Goal: Task Accomplishment & Management: Manage account settings

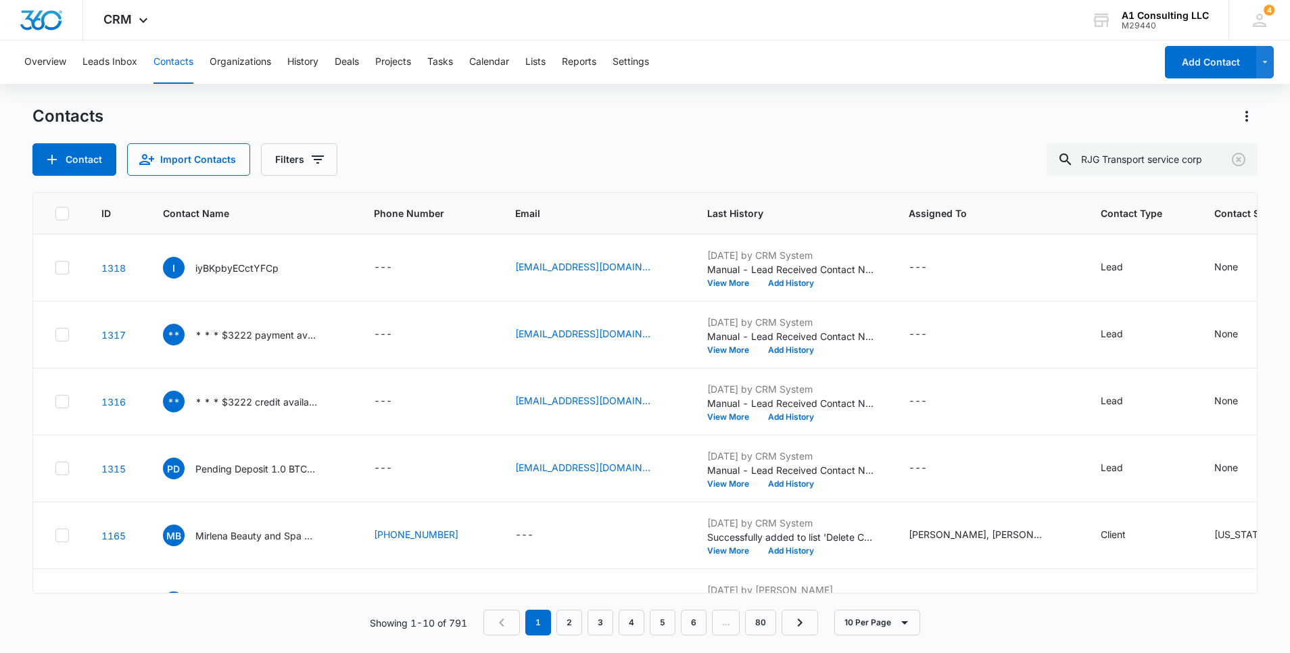
type input "RJG Transport service corp"
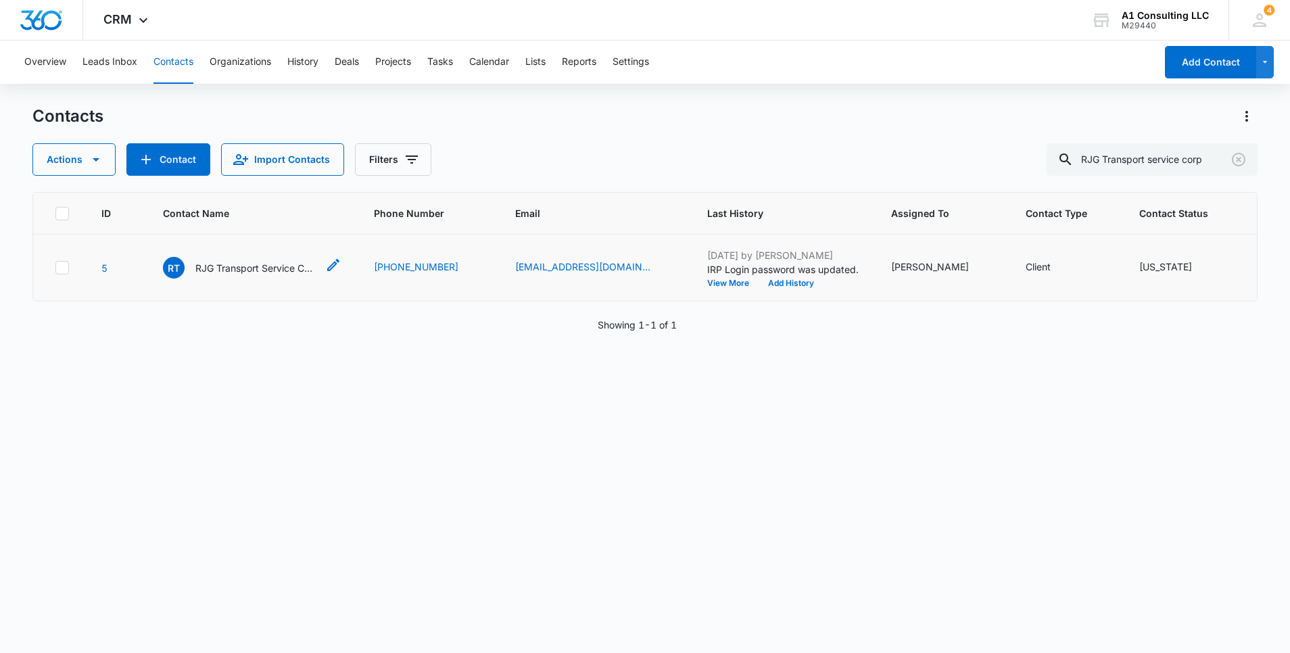
click at [266, 275] on p "RJG Transport Service Corp" at bounding box center [256, 268] width 122 height 14
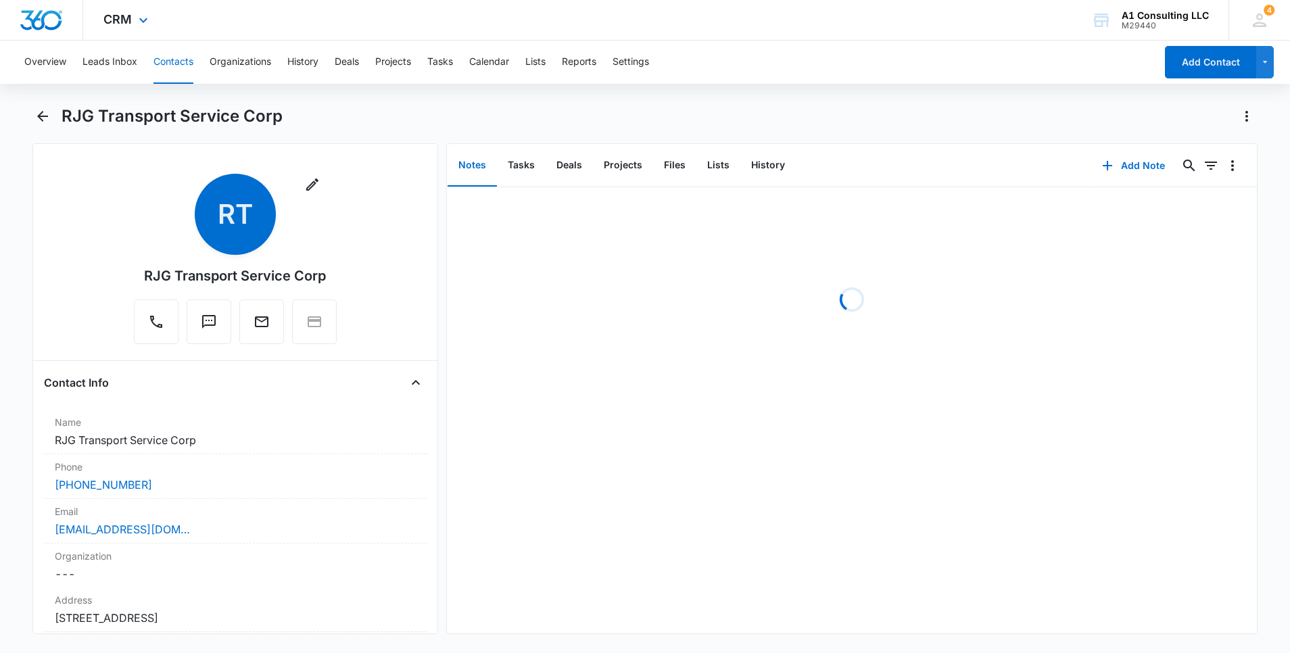
click at [721, 26] on div "CRM Apps Websites Forms CRM Email Social Content Ads Intelligence Files Brand S…" at bounding box center [645, 20] width 1290 height 41
click at [718, 37] on div "CRM Apps Websites Forms CRM Email Social Content Ads Intelligence Files Brand S…" at bounding box center [645, 20] width 1290 height 41
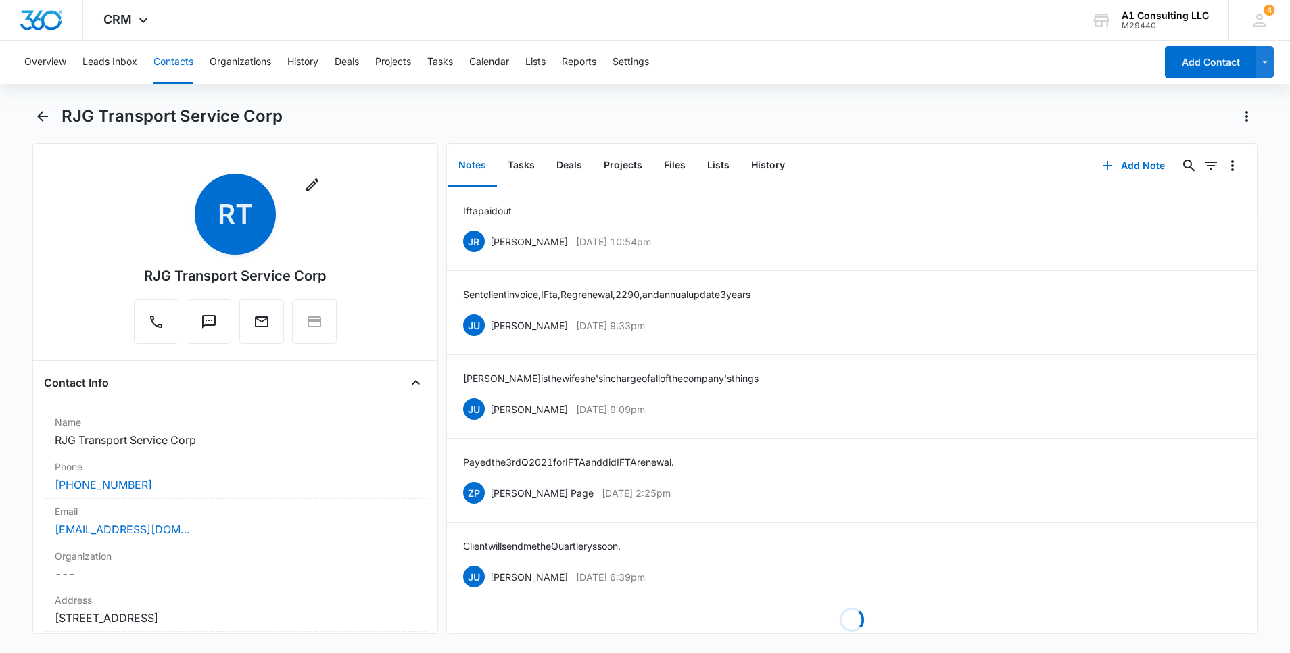
scroll to position [1991, 0]
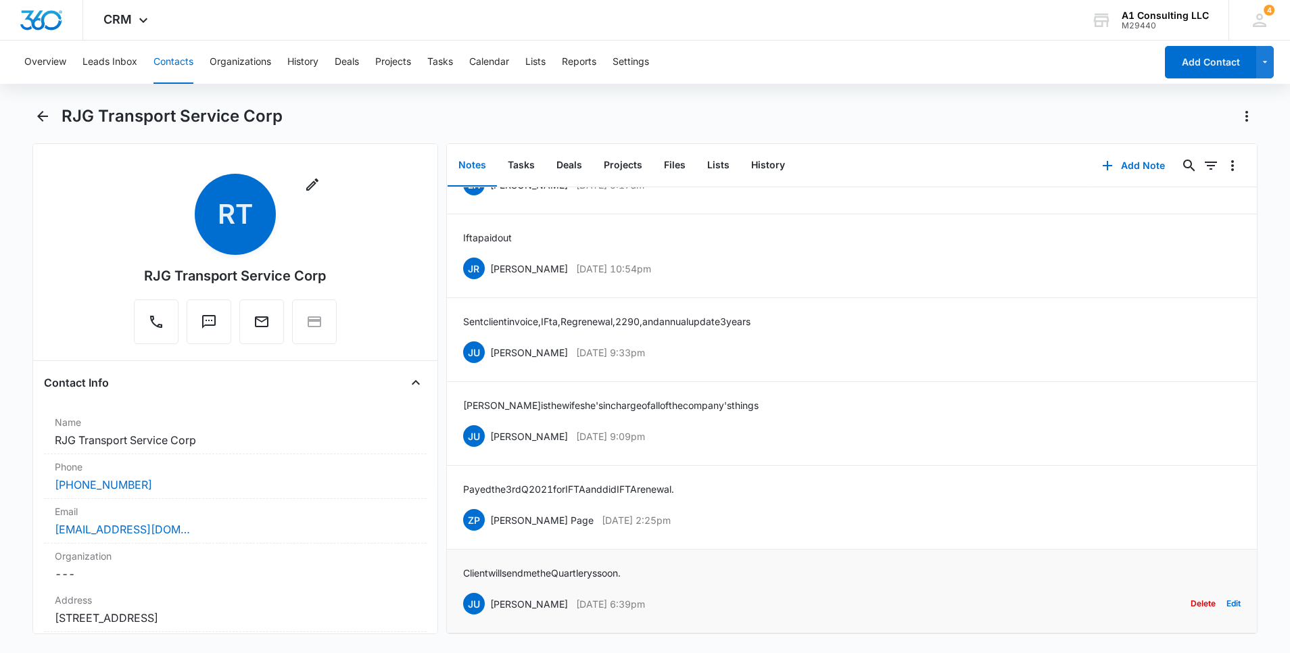
drag, startPoint x: 674, startPoint y: 594, endPoint x: 490, endPoint y: 591, distance: 184.0
click at [490, 591] on div "JU [PERSON_NAME] [DATE] 6:39pm Delete Edit" at bounding box center [852, 604] width 778 height 26
copy div "[PERSON_NAME] [DATE] 6:39pm"
drag, startPoint x: 641, startPoint y: 557, endPoint x: 460, endPoint y: 559, distance: 181.2
click at [460, 559] on li "Client will send me the Quartlerys soon. [PERSON_NAME] [DATE] 6:39pm Delete Edit" at bounding box center [852, 592] width 810 height 84
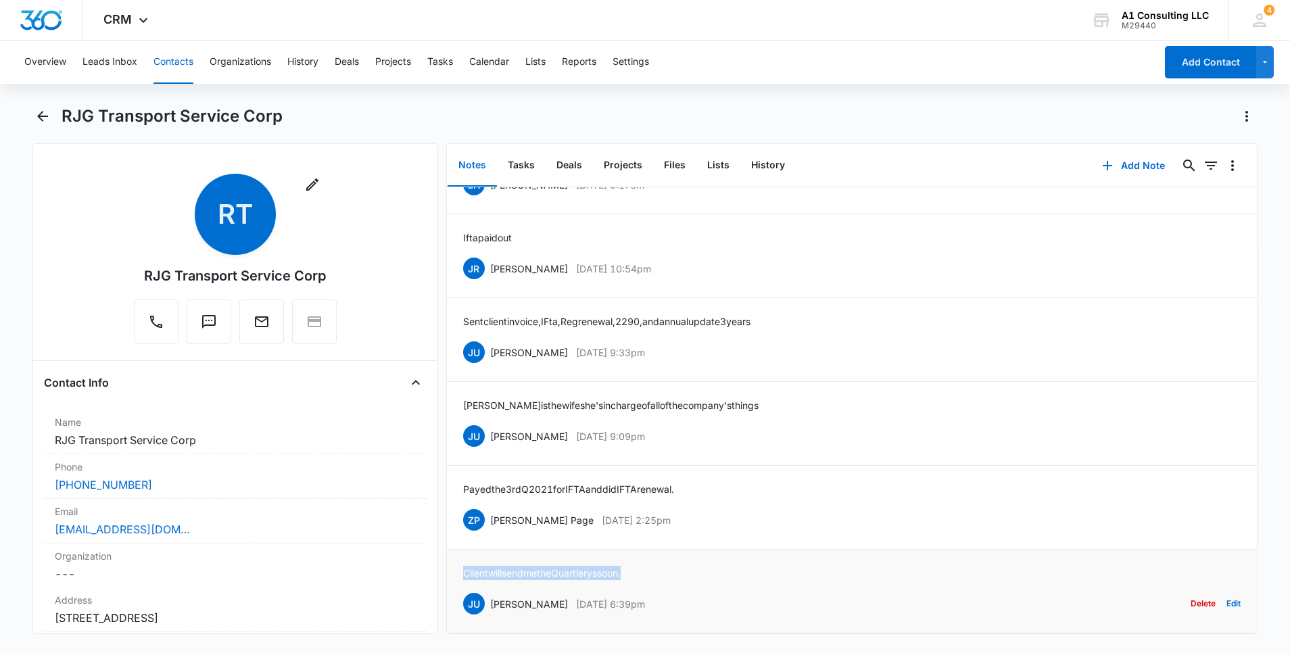
copy p "Client will send me the Quartlerys soon."
drag, startPoint x: 673, startPoint y: 509, endPoint x: 487, endPoint y: 511, distance: 186.0
click at [487, 511] on div "ZP [PERSON_NAME] Page [DATE] 2:25pm Delete Edit" at bounding box center [852, 520] width 778 height 26
copy div "[PERSON_NAME] Page [DATE] 2:25pm"
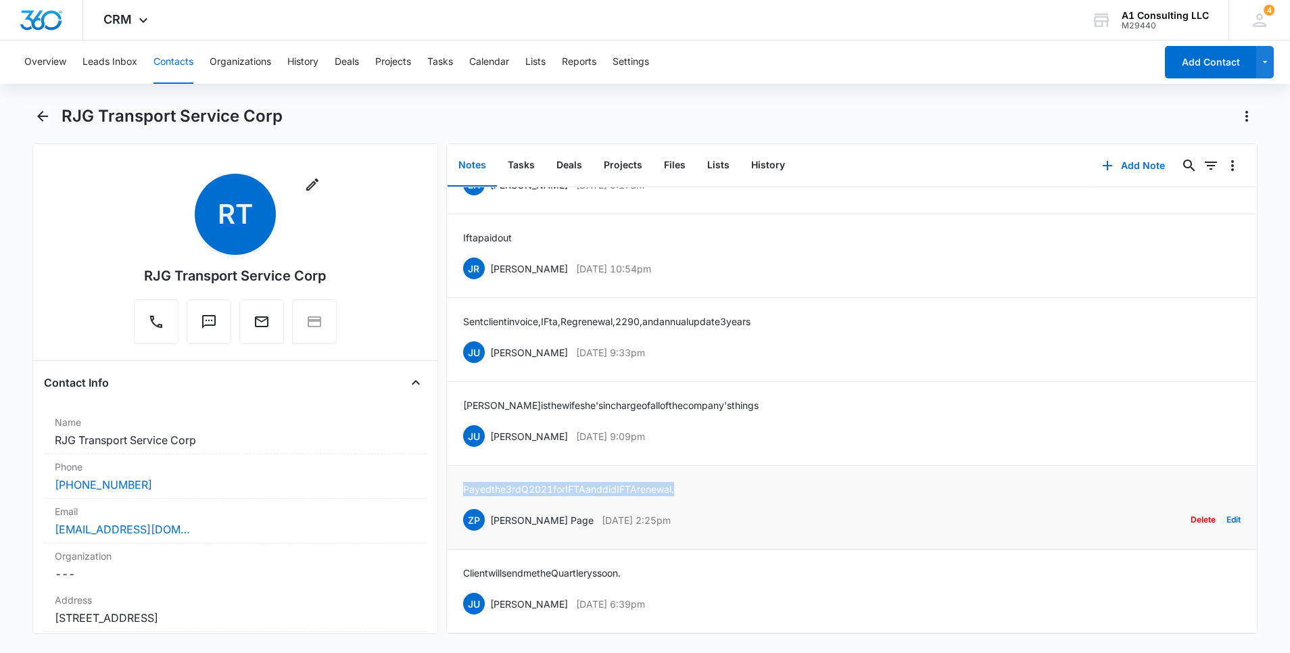
drag, startPoint x: 703, startPoint y: 471, endPoint x: 460, endPoint y: 474, distance: 242.1
click at [460, 474] on li "Payed the 3rd Q 2021 for IFTA and did IFTA renewal. ZP [PERSON_NAME] Page [DATE…" at bounding box center [852, 508] width 810 height 84
copy p "Payed the 3rd Q 2021 for IFTA and did IFTA renewal."
drag, startPoint x: 604, startPoint y: 425, endPoint x: 490, endPoint y: 426, distance: 113.6
click at [490, 426] on div "JU [PERSON_NAME] [DATE] 9:09pm Delete Edit" at bounding box center [852, 436] width 778 height 26
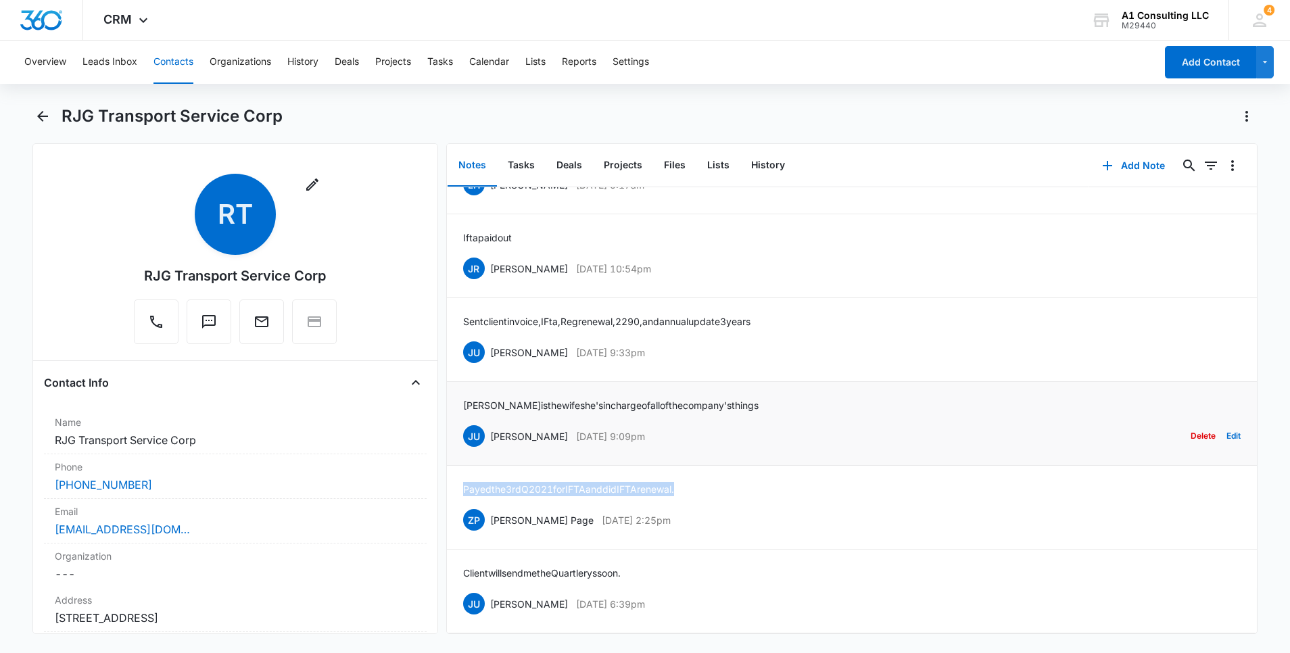
copy div "[PERSON_NAME] [DATE] 9:09pm"
drag, startPoint x: 769, startPoint y: 385, endPoint x: 442, endPoint y: 392, distance: 327.3
click at [442, 392] on div "Remove RT RJG Transport Service Corp Contact Info Name Cancel Save Changes RJG …" at bounding box center [645, 388] width 1226 height 491
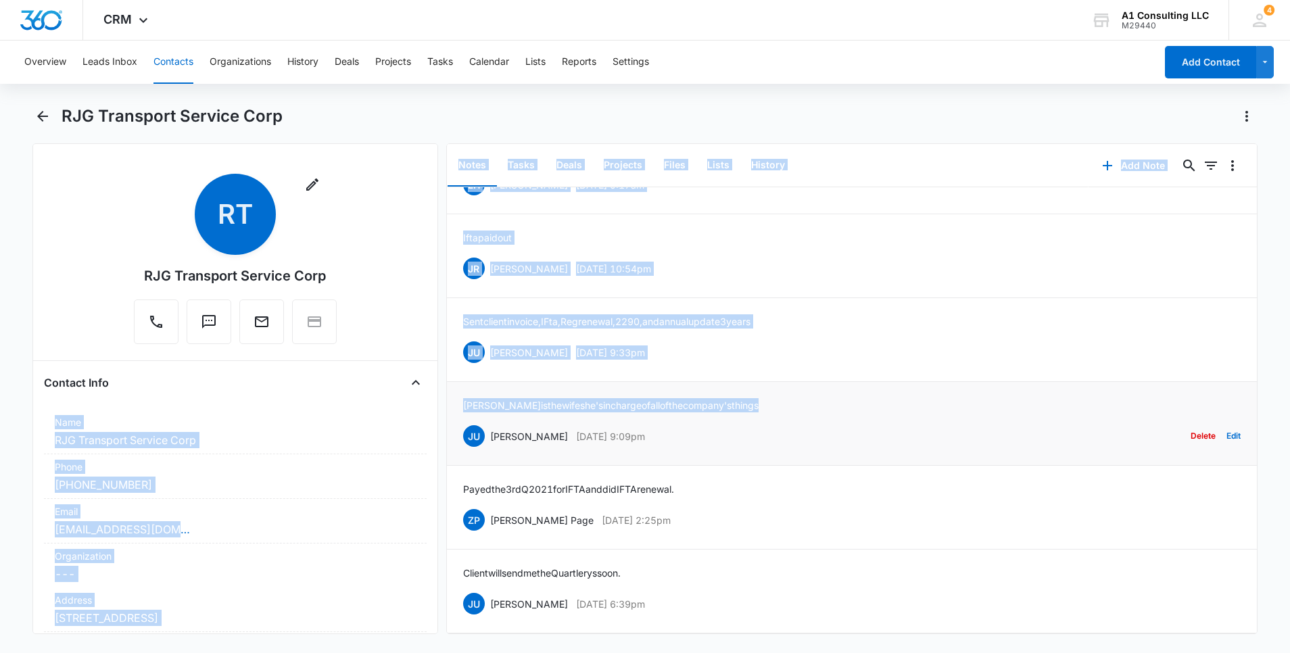
drag, startPoint x: 442, startPoint y: 392, endPoint x: 619, endPoint y: 389, distance: 177.9
click at [619, 398] on p "[PERSON_NAME] is the wife she's in charge of all of the company's things" at bounding box center [610, 405] width 295 height 14
click at [629, 398] on p "[PERSON_NAME] is the wife she's in charge of all of the company's things" at bounding box center [610, 405] width 295 height 14
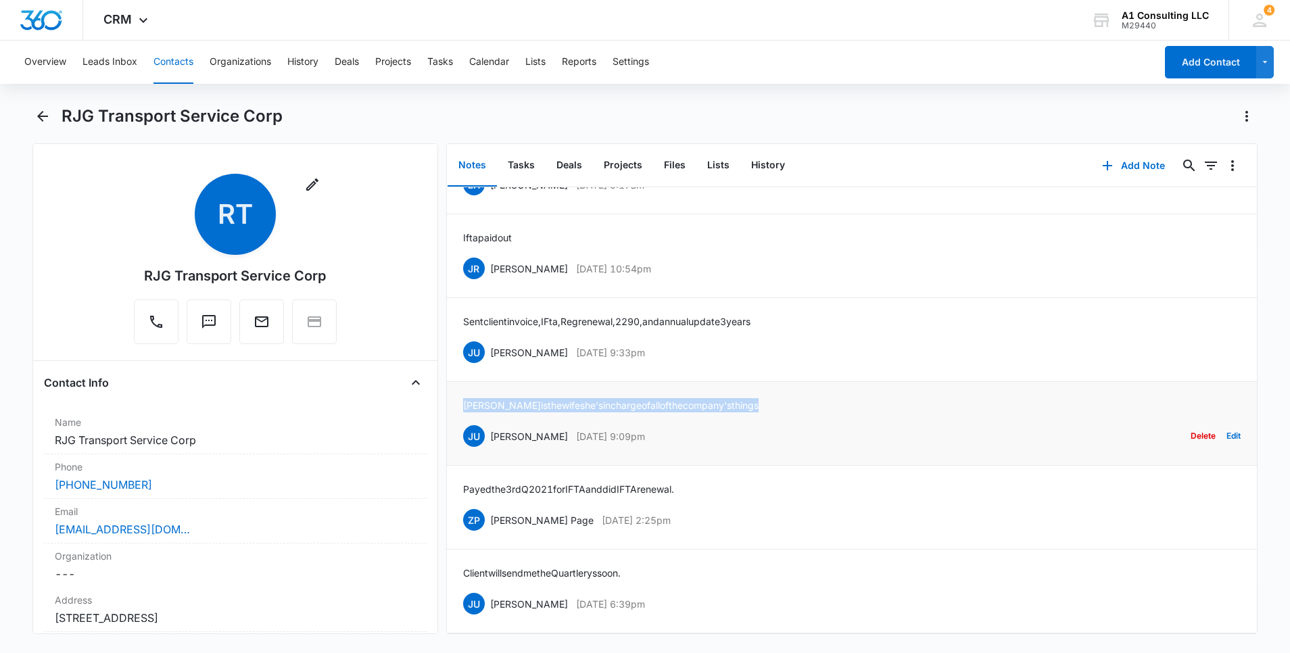
drag, startPoint x: 760, startPoint y: 385, endPoint x: 458, endPoint y: 387, distance: 301.6
click at [458, 387] on li "[PERSON_NAME] is the wife she's in charge of all of the company's things JU [PE…" at bounding box center [852, 424] width 810 height 84
drag, startPoint x: 682, startPoint y: 337, endPoint x: 490, endPoint y: 338, distance: 191.4
click at [490, 339] on div "JU [PERSON_NAME] [DATE] 9:33pm Delete Edit" at bounding box center [852, 352] width 778 height 26
copy div "[PERSON_NAME] [DATE] 9:33pm"
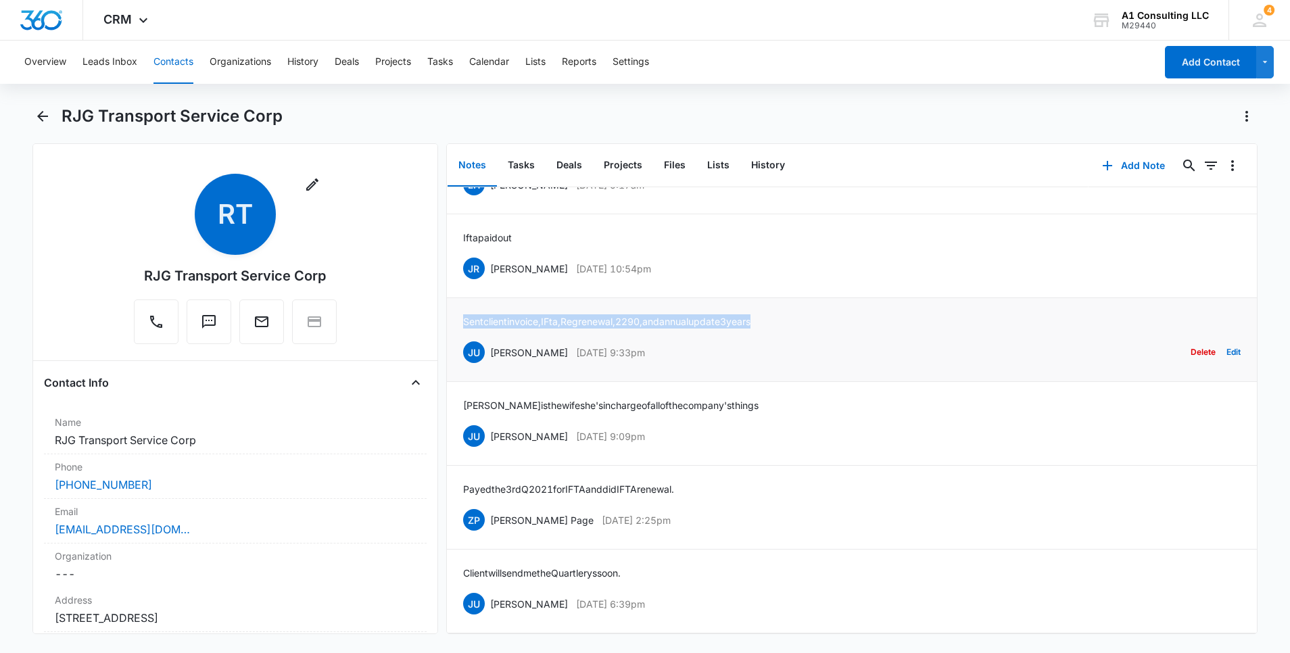
drag, startPoint x: 734, startPoint y: 306, endPoint x: 460, endPoint y: 302, distance: 273.9
click at [460, 302] on li "Sent client invoice, IFta, Reg renewal, 2290, and annual update 3 years JU [PER…" at bounding box center [852, 340] width 810 height 84
copy p "Sent client invoice, IFta, Reg renewal, 2290, and annual update 3 years"
drag, startPoint x: 701, startPoint y: 251, endPoint x: 488, endPoint y: 252, distance: 212.3
click at [488, 256] on div "JR [PERSON_NAME] [DATE] 10:54pm Delete Edit" at bounding box center [852, 269] width 778 height 26
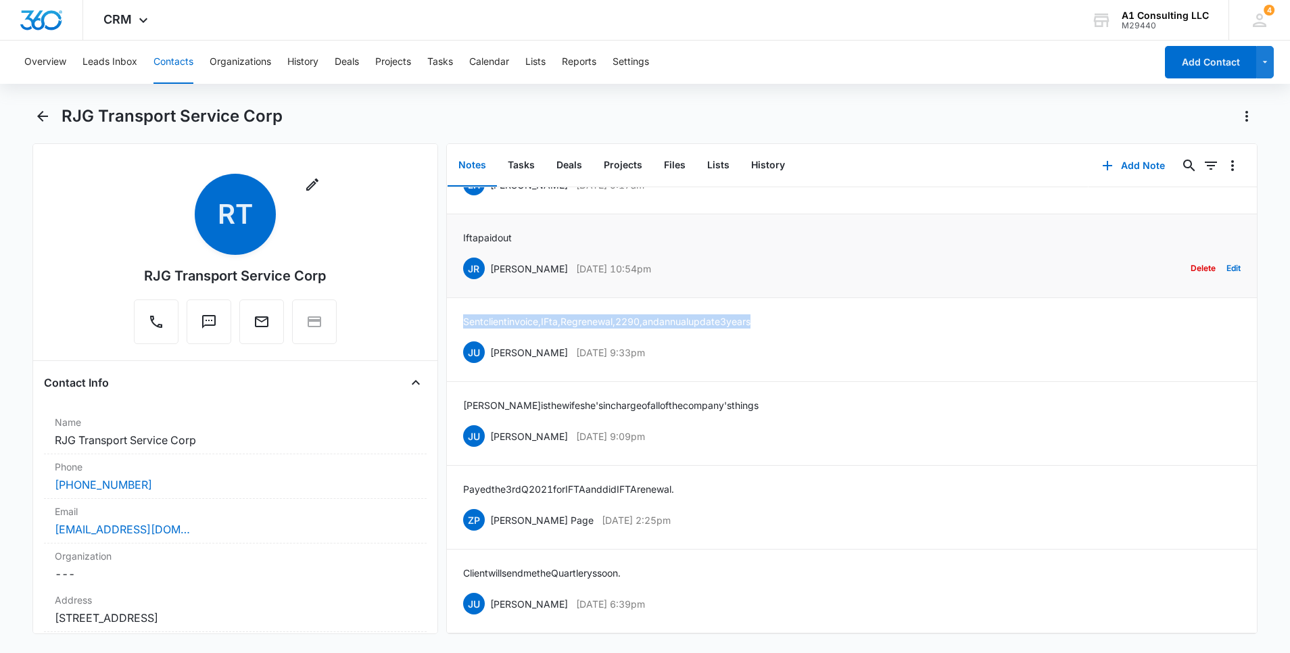
copy div "[PERSON_NAME] [DATE] 10:54pm"
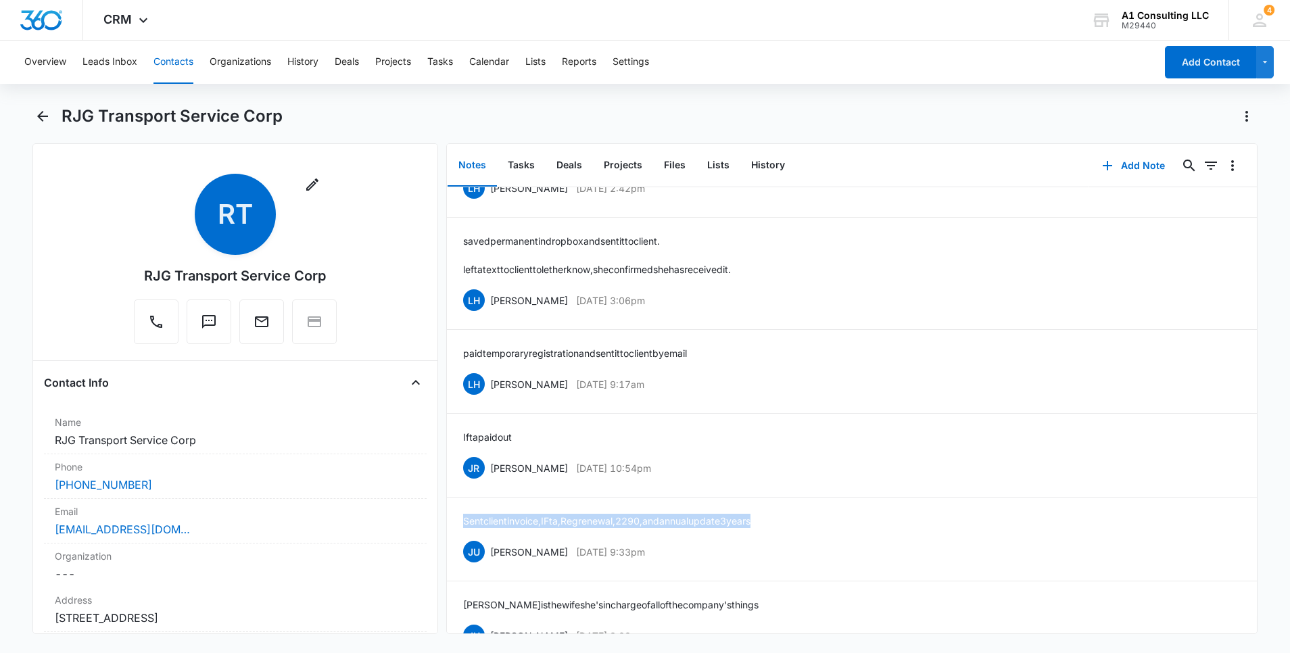
scroll to position [1747, 0]
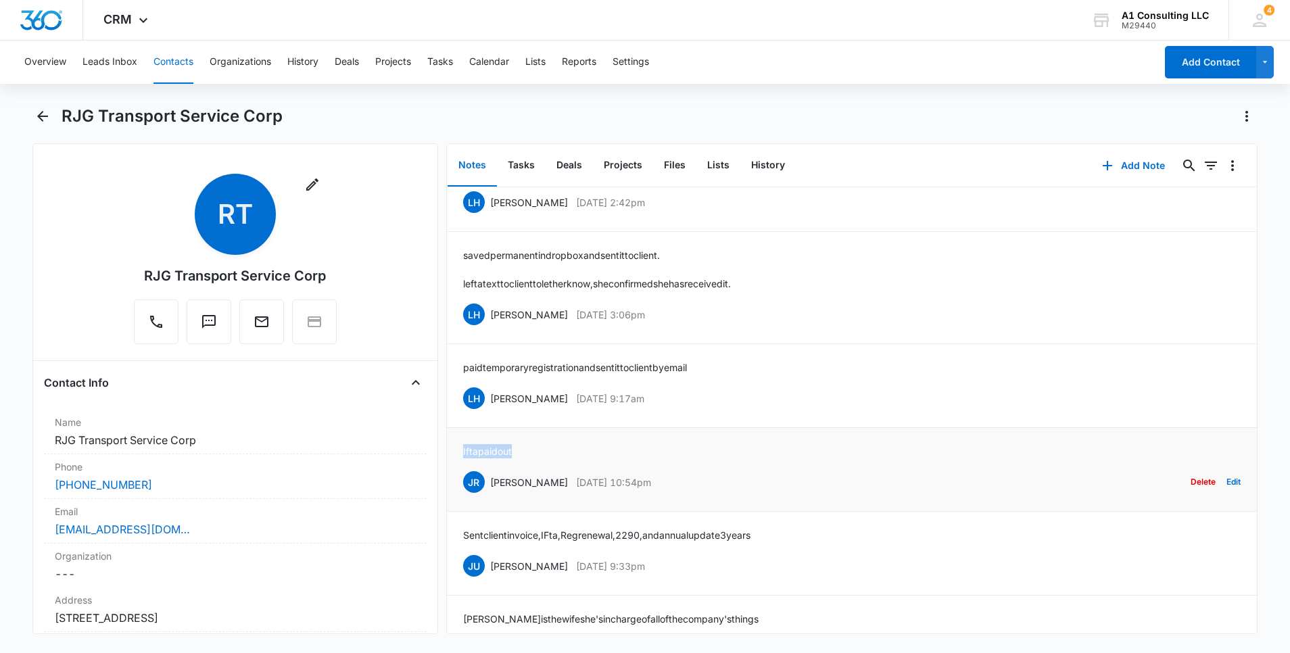
drag, startPoint x: 526, startPoint y: 464, endPoint x: 460, endPoint y: 467, distance: 65.6
click at [460, 467] on li "Ifta paid out JR [PERSON_NAME] [DATE] 10:54pm Delete Edit" at bounding box center [852, 470] width 810 height 84
copy p "Ifta paid out"
drag, startPoint x: 606, startPoint y: 415, endPoint x: 491, endPoint y: 415, distance: 115.0
click at [491, 411] on div "LH [PERSON_NAME] [DATE] 9:17am Delete Edit" at bounding box center [852, 398] width 778 height 26
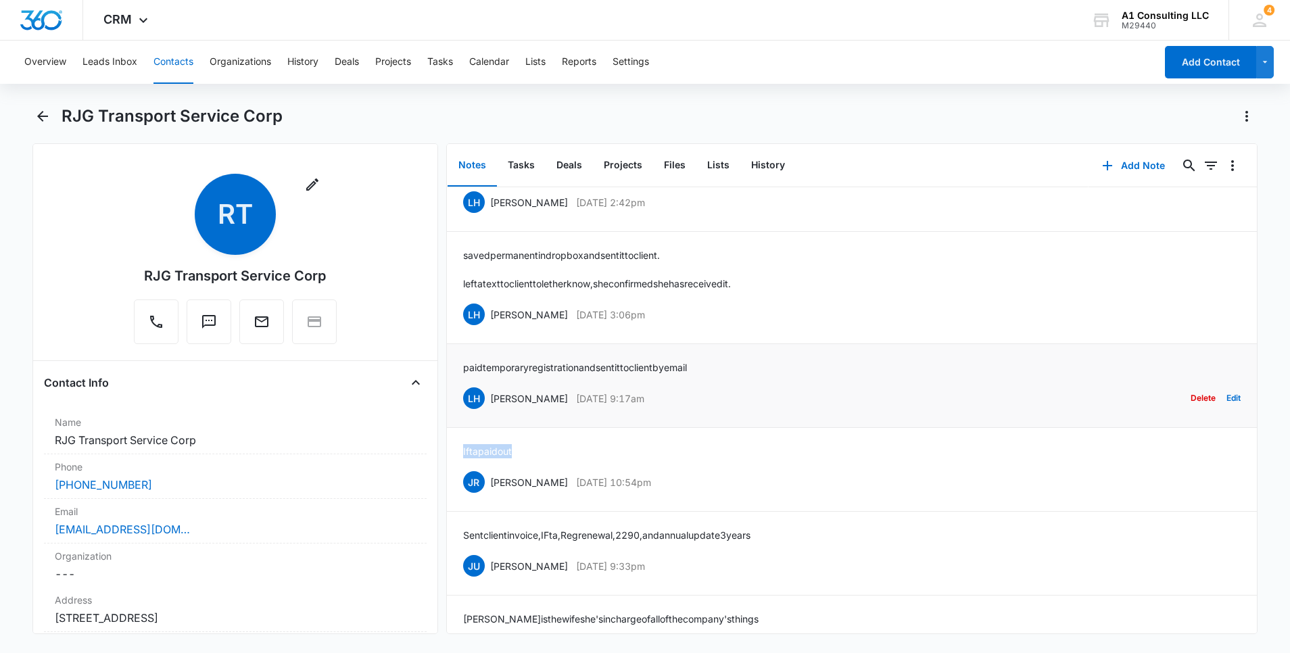
copy div "[PERSON_NAME] [DATE] 9:17am"
drag, startPoint x: 632, startPoint y: 381, endPoint x: 460, endPoint y: 381, distance: 172.4
click at [460, 381] on li "paid temporary registration and sent it to client by email LH [PERSON_NAME] [DA…" at bounding box center [852, 386] width 810 height 84
drag, startPoint x: 665, startPoint y: 328, endPoint x: 490, endPoint y: 330, distance: 175.1
click at [490, 327] on div "LH [PERSON_NAME] [DATE] 3:06pm Delete Edit" at bounding box center [852, 315] width 778 height 26
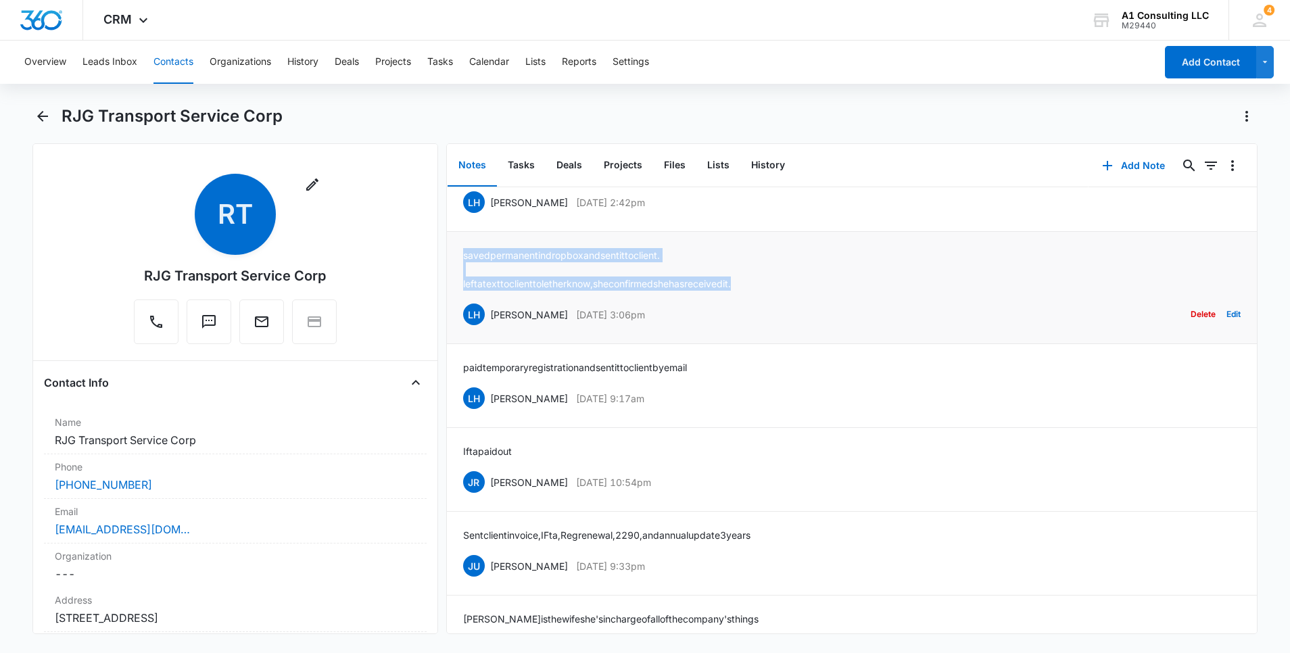
drag, startPoint x: 699, startPoint y: 292, endPoint x: 451, endPoint y: 254, distance: 251.0
click at [451, 254] on li "saved permanent in dropbox and sent it to client. left a text to client to let …" at bounding box center [852, 288] width 810 height 112
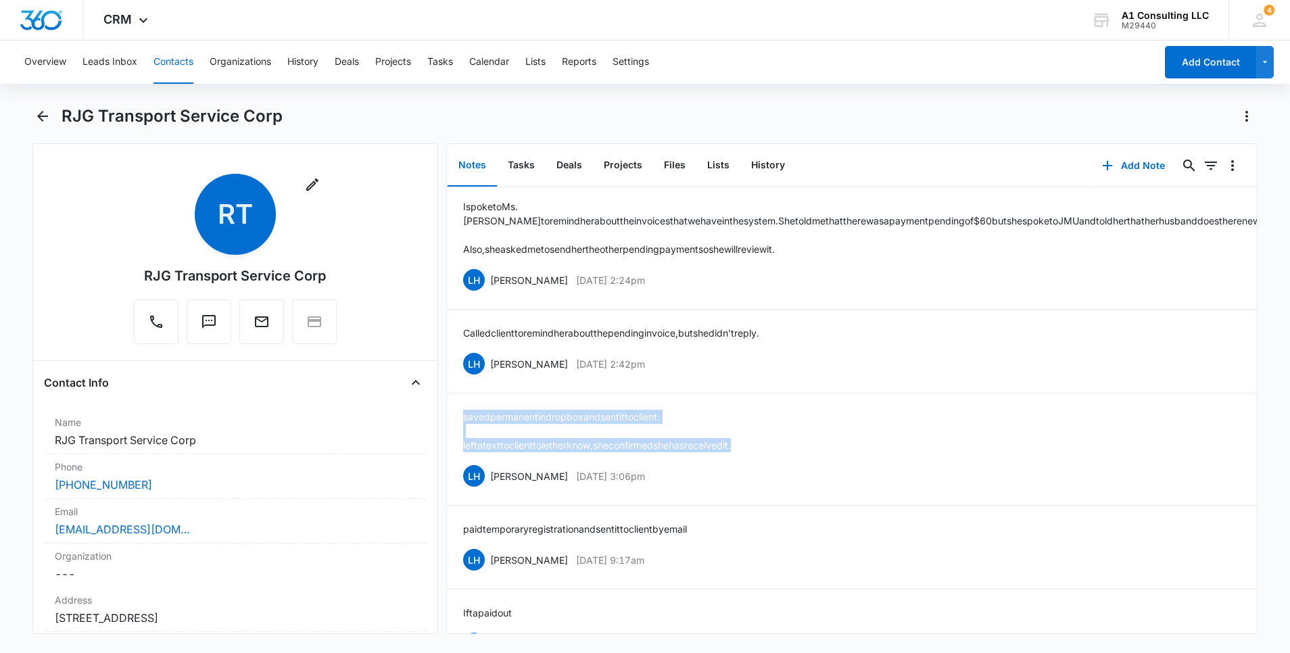
scroll to position [1585, 0]
drag, startPoint x: 676, startPoint y: 382, endPoint x: 492, endPoint y: 385, distance: 184.0
click at [492, 377] on div "LH [PERSON_NAME] [DATE] 2:42pm Delete Edit" at bounding box center [852, 365] width 778 height 26
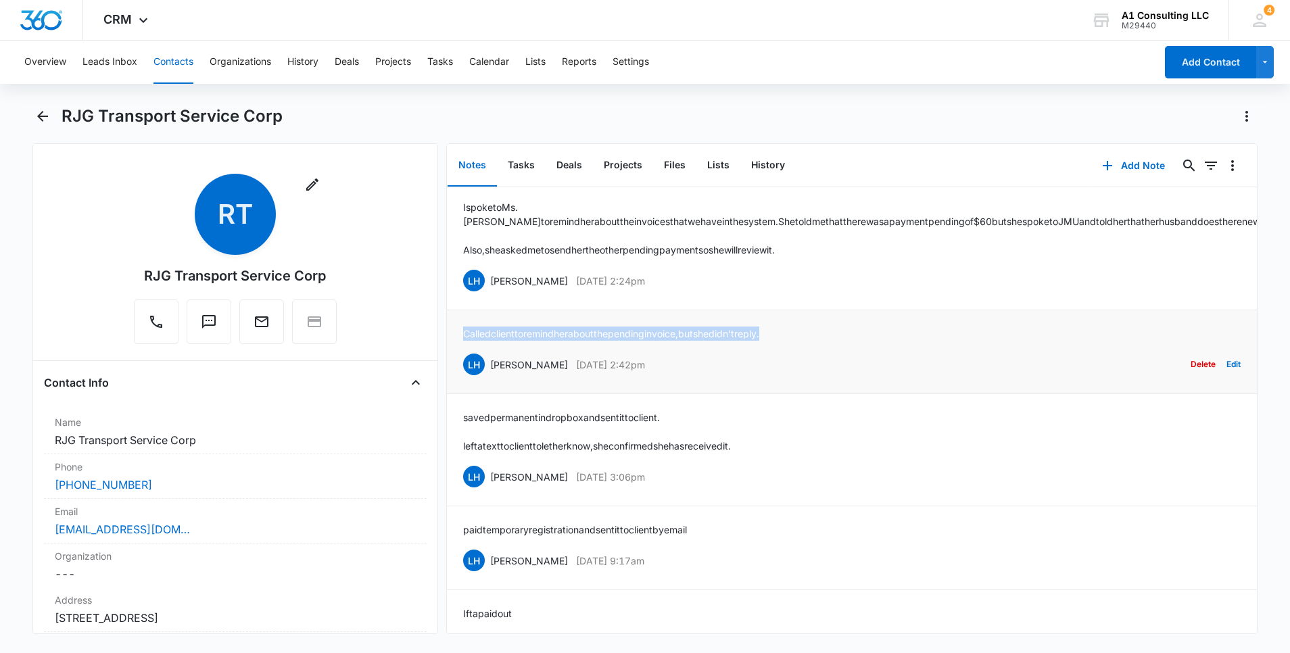
drag, startPoint x: 809, startPoint y: 341, endPoint x: 462, endPoint y: 341, distance: 347.6
click at [462, 341] on li "Called client to remind her about the pending invoice, but she didn't reply. LH…" at bounding box center [852, 352] width 810 height 84
drag, startPoint x: 673, startPoint y: 298, endPoint x: 488, endPoint y: 298, distance: 185.3
click at [488, 293] on div "LH [PERSON_NAME] [DATE] 2:24pm Delete Edit" at bounding box center [852, 281] width 778 height 26
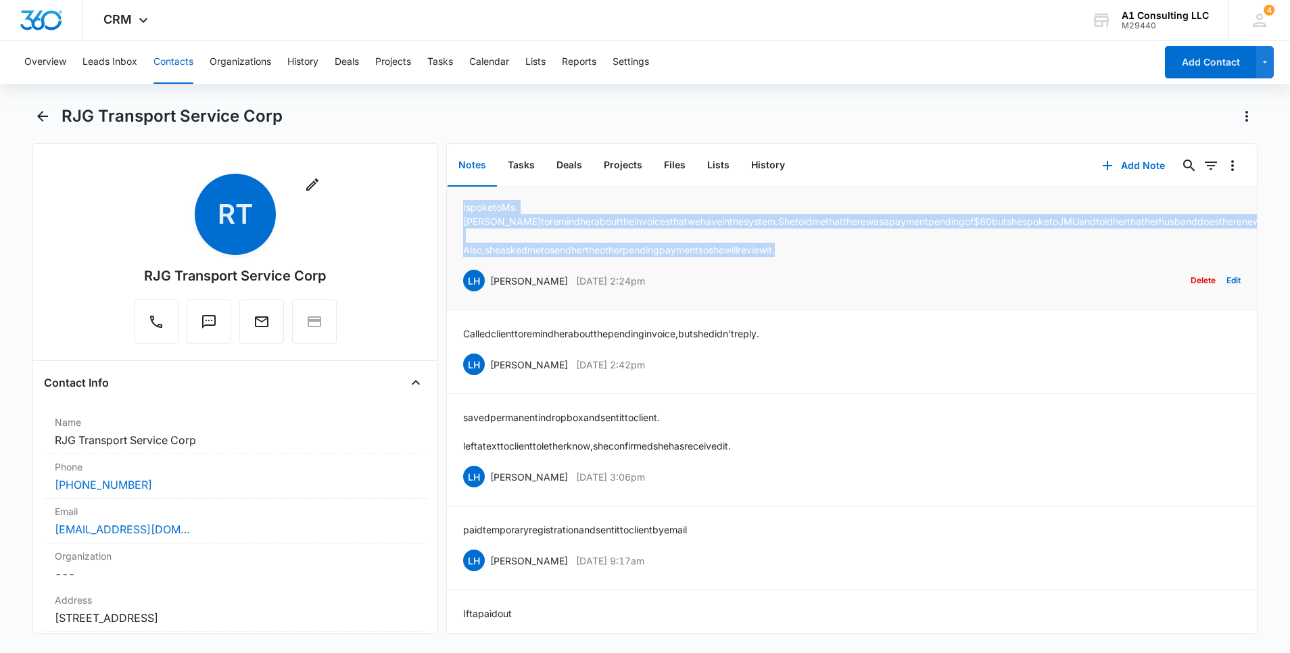
drag, startPoint x: 821, startPoint y: 262, endPoint x: 456, endPoint y: 220, distance: 367.0
click at [456, 220] on li "I spoke to Ms. [PERSON_NAME] to remind her about the invoices that we have in t…" at bounding box center [852, 247] width 810 height 126
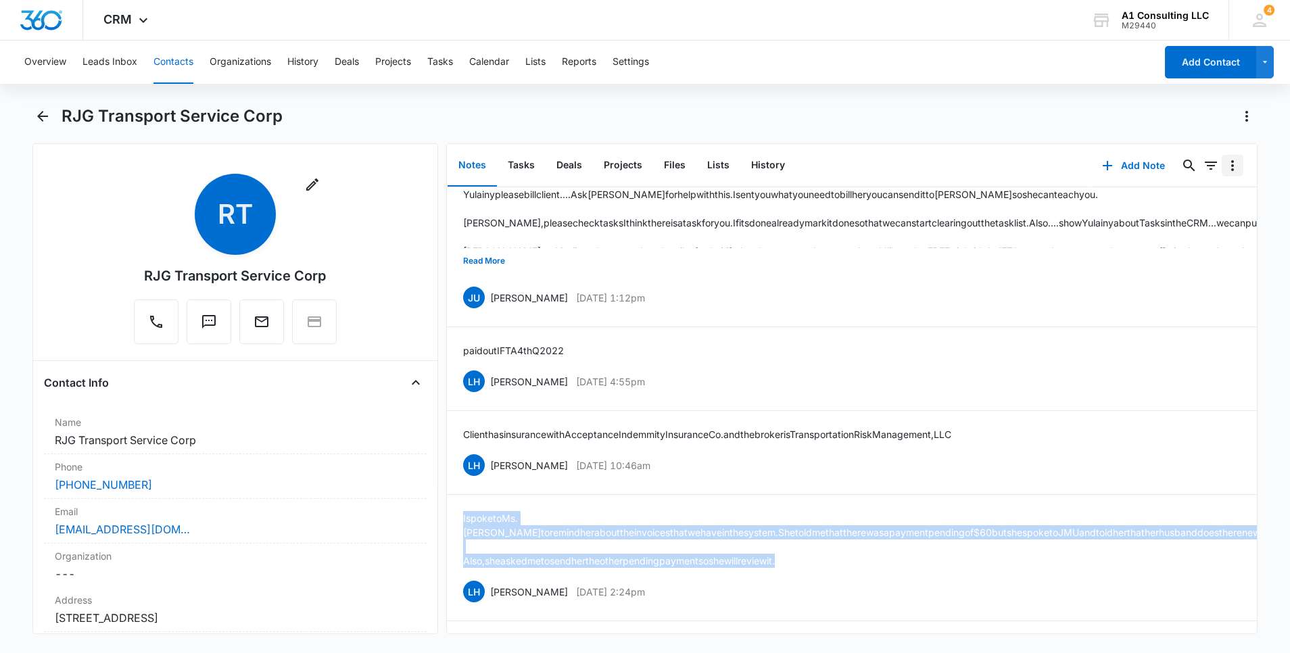
scroll to position [1260, 0]
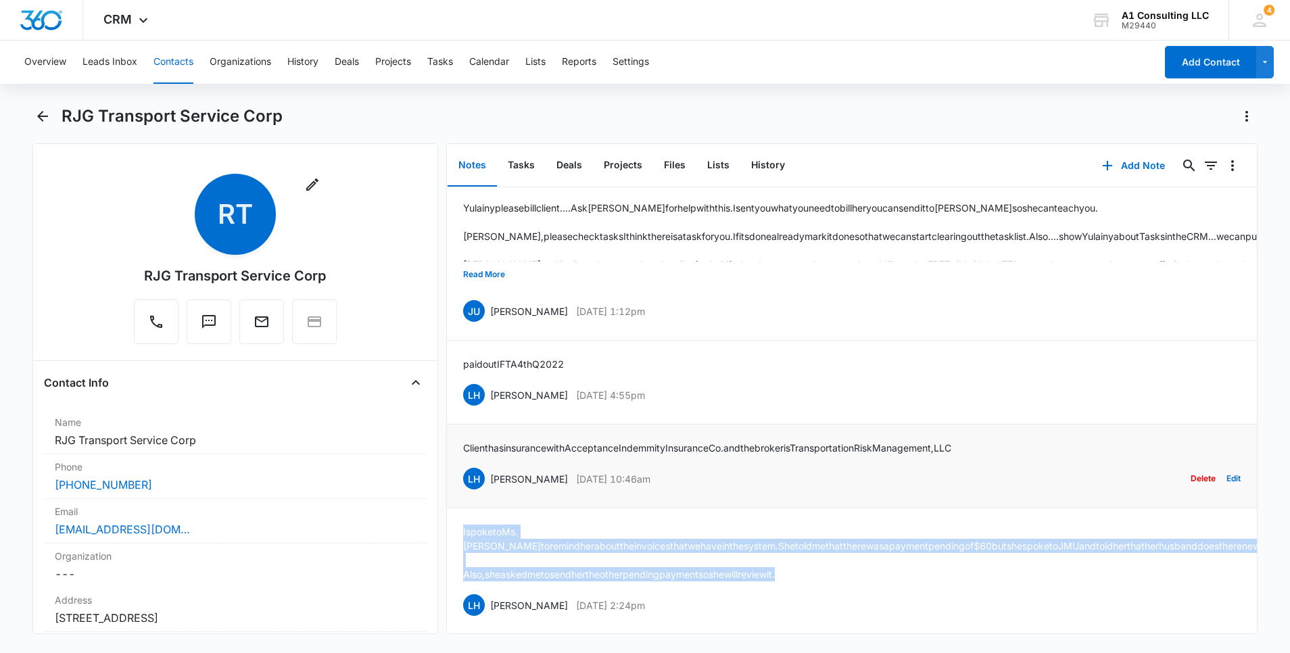
drag, startPoint x: 677, startPoint y: 490, endPoint x: 488, endPoint y: 488, distance: 188.7
click at [488, 488] on div "LH [PERSON_NAME] [DATE] 10:46am Delete Edit" at bounding box center [852, 479] width 778 height 26
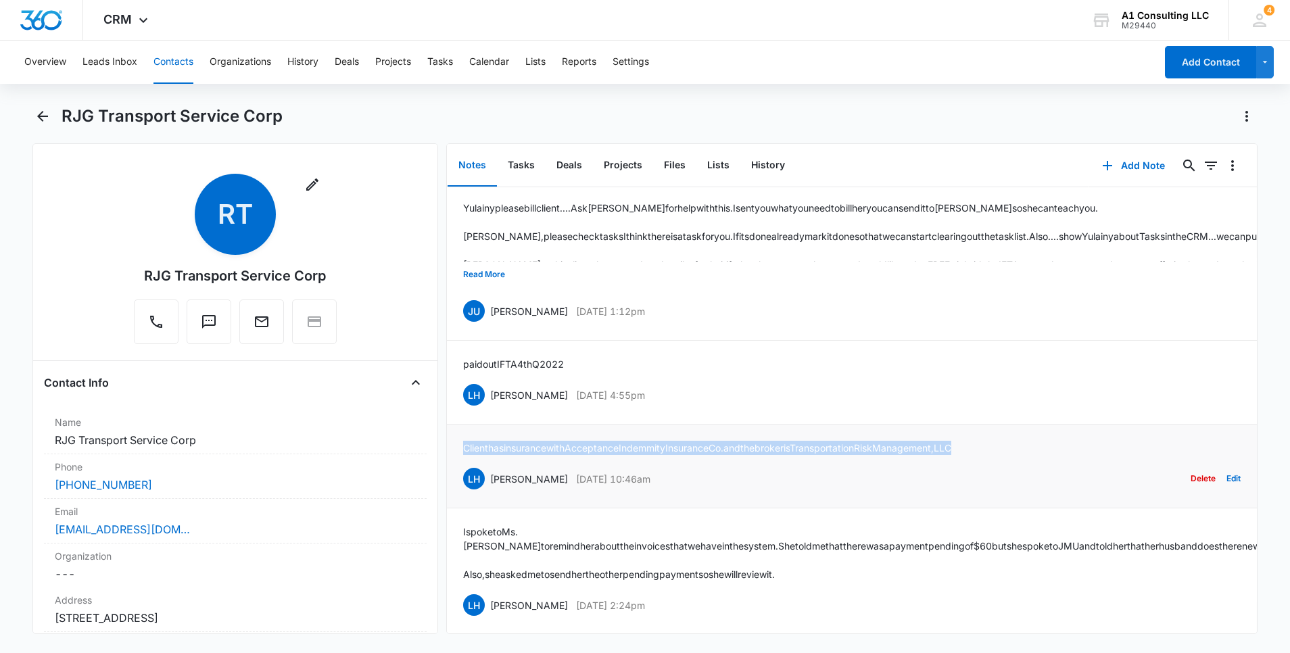
drag, startPoint x: 998, startPoint y: 456, endPoint x: 462, endPoint y: 461, distance: 536.2
click at [462, 461] on li "Client has insurance with Acceptance Indemmity Insurance Co. and the broker is …" at bounding box center [852, 467] width 810 height 84
drag, startPoint x: 674, startPoint y: 401, endPoint x: 491, endPoint y: 411, distance: 183.5
click at [491, 408] on div "LH [PERSON_NAME] [DATE] 4:55pm Delete Edit" at bounding box center [852, 395] width 778 height 26
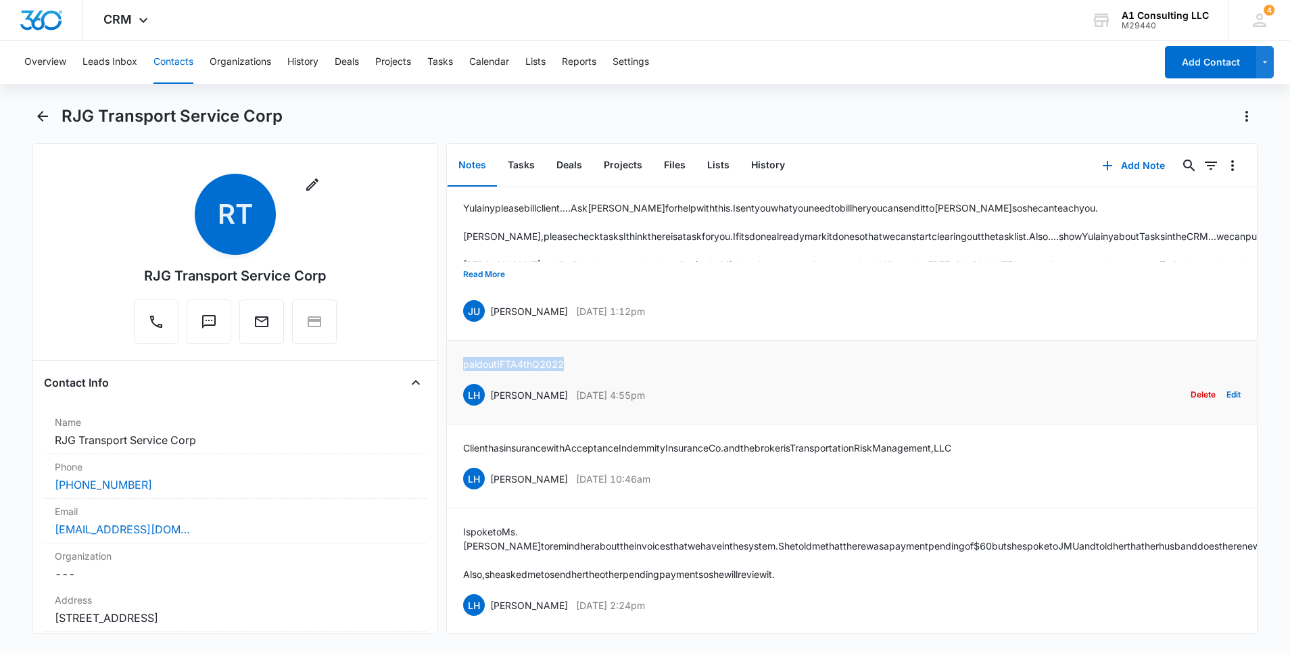
drag, startPoint x: 586, startPoint y: 378, endPoint x: 465, endPoint y: 381, distance: 121.8
click at [465, 381] on div "paid out IFTA 4th Q 2022 LH [PERSON_NAME] [DATE] 4:55pm Delete Edit" at bounding box center [852, 382] width 778 height 51
click at [494, 286] on button "Read More" at bounding box center [484, 275] width 42 height 26
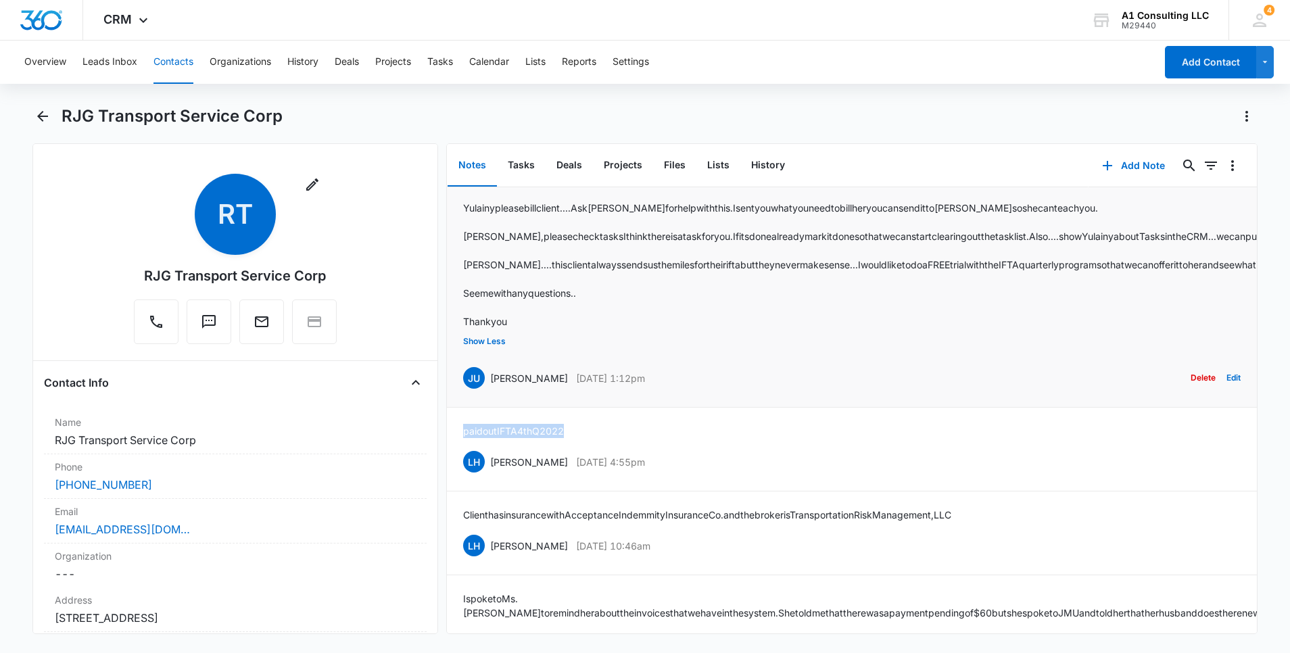
drag, startPoint x: 695, startPoint y: 438, endPoint x: 490, endPoint y: 434, distance: 204.9
click at [490, 391] on div "JU [PERSON_NAME] [DATE] 1:12pm Delete Edit" at bounding box center [852, 378] width 778 height 26
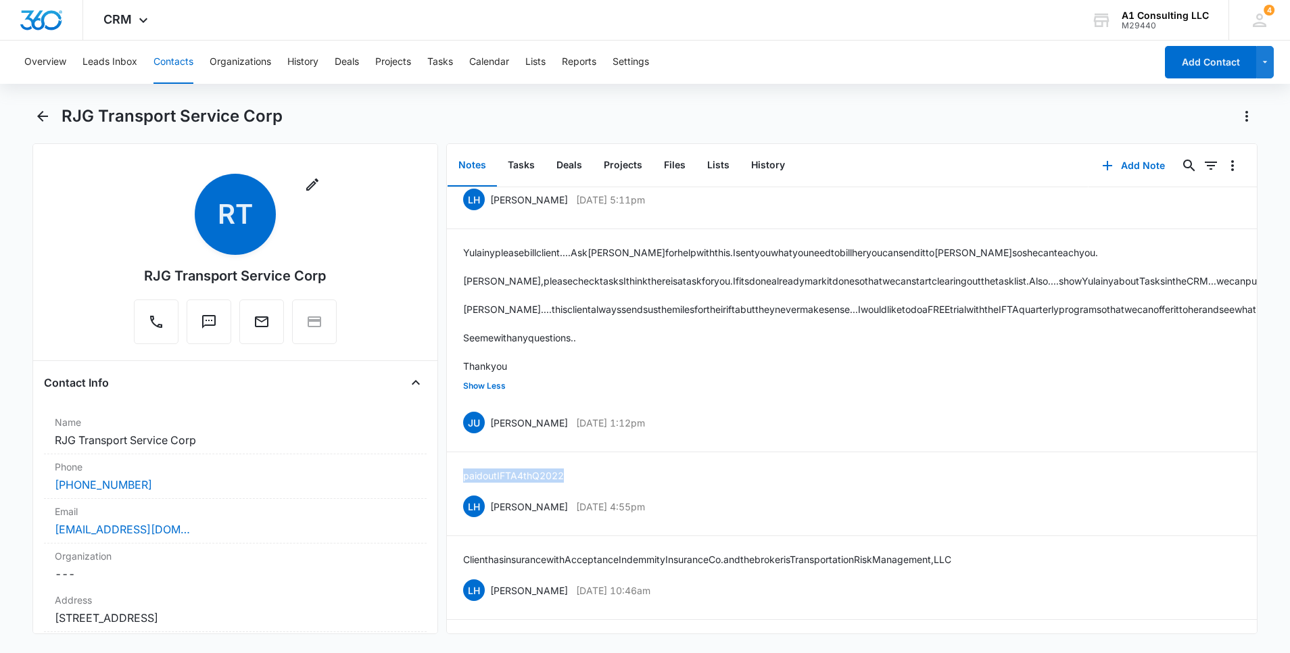
scroll to position [1179, 0]
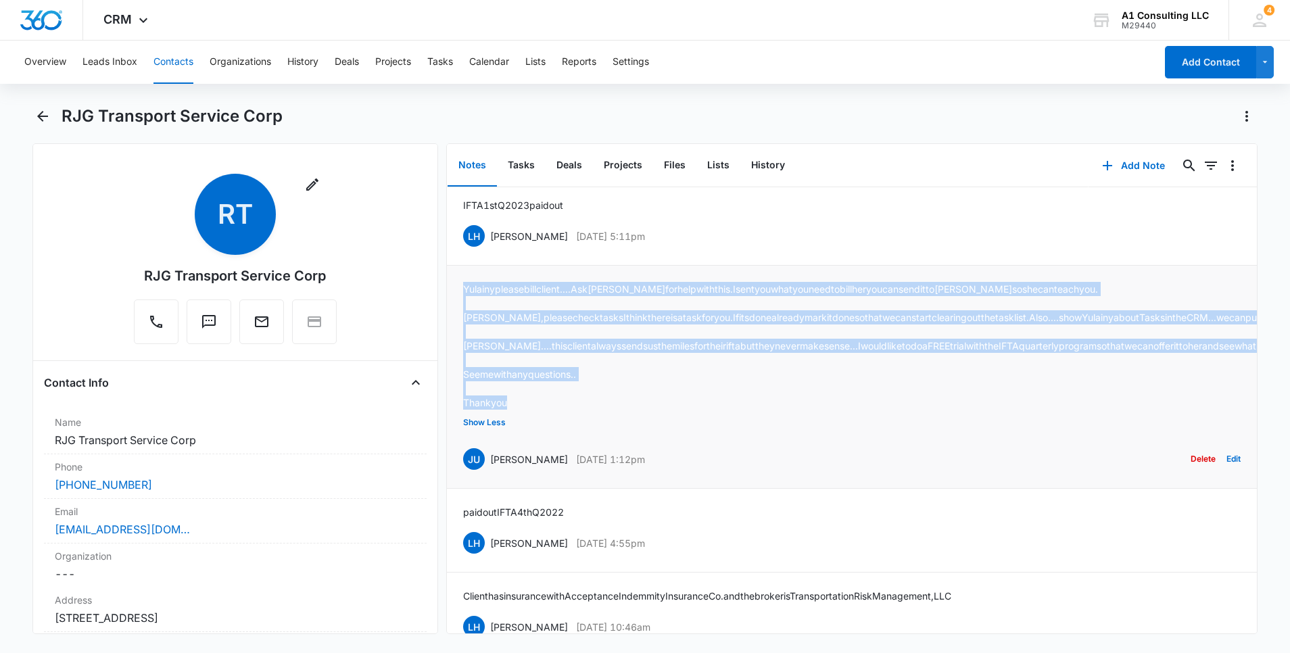
drag, startPoint x: 524, startPoint y: 459, endPoint x: 460, endPoint y: 304, distance: 168.3
click at [460, 304] on li "[PERSON_NAME] please bill client....Ask [PERSON_NAME] for help with this. I sen…" at bounding box center [852, 377] width 810 height 223
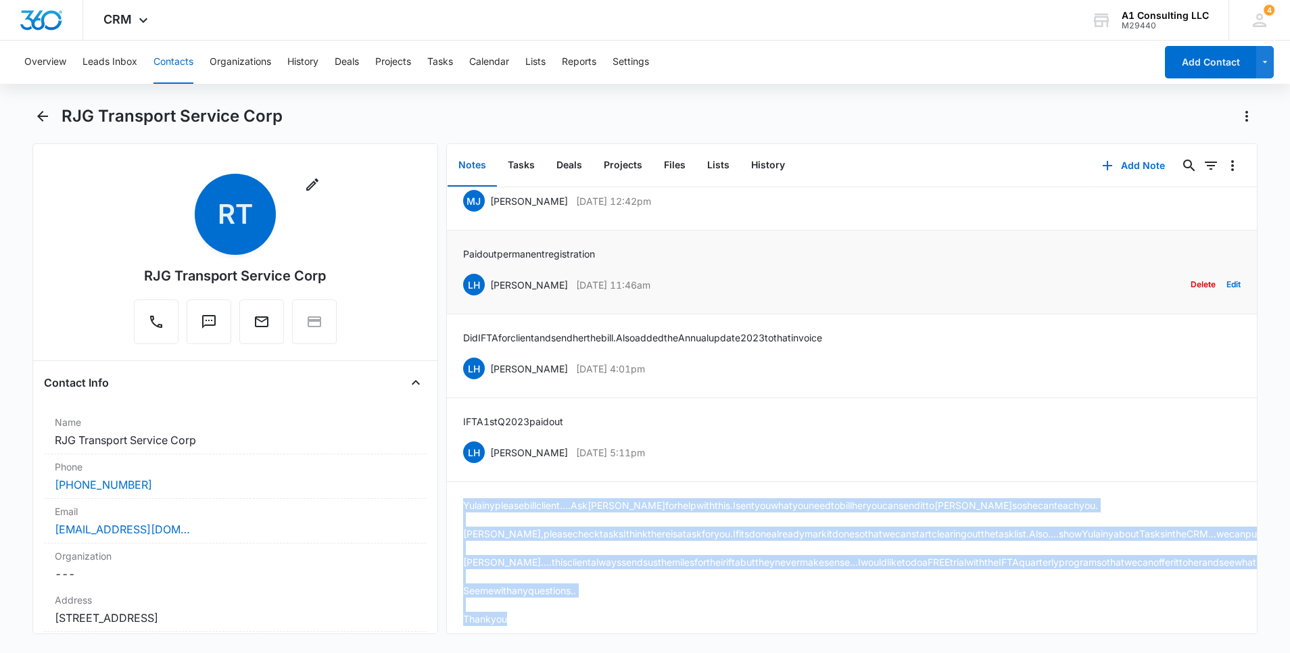
scroll to position [936, 0]
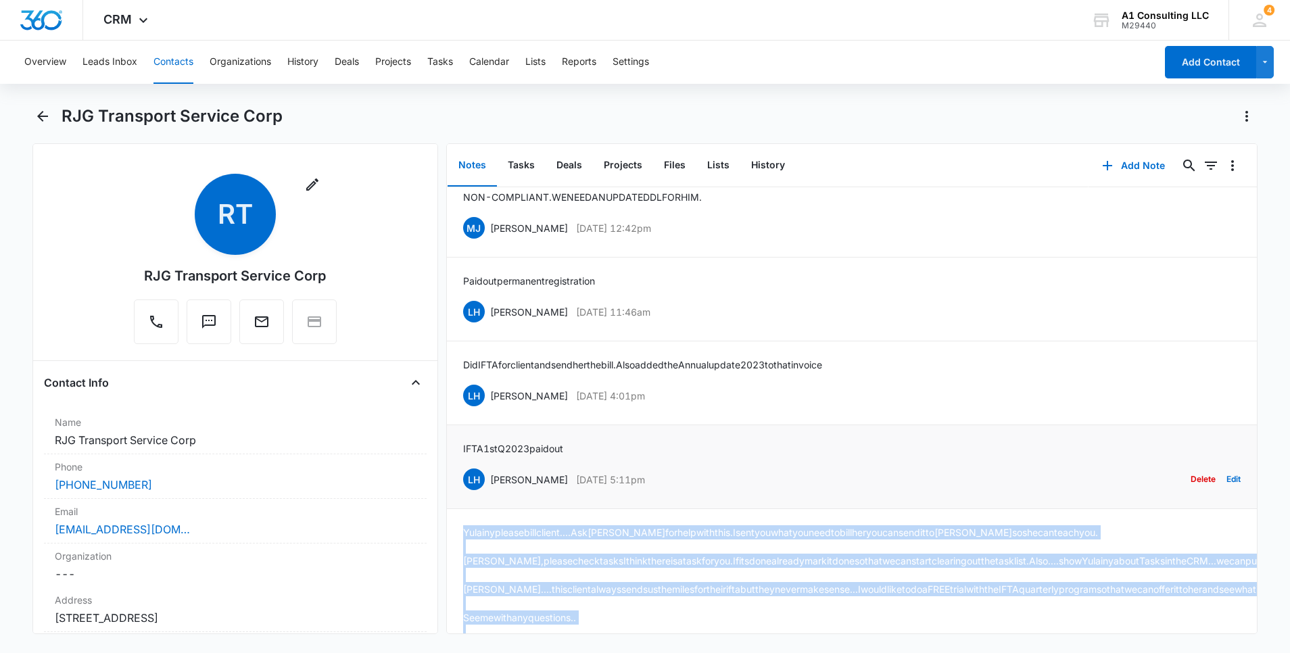
drag, startPoint x: 671, startPoint y: 496, endPoint x: 490, endPoint y: 496, distance: 180.5
click at [490, 492] on div "LH [PERSON_NAME] [DATE] 5:11pm Delete Edit" at bounding box center [852, 480] width 778 height 26
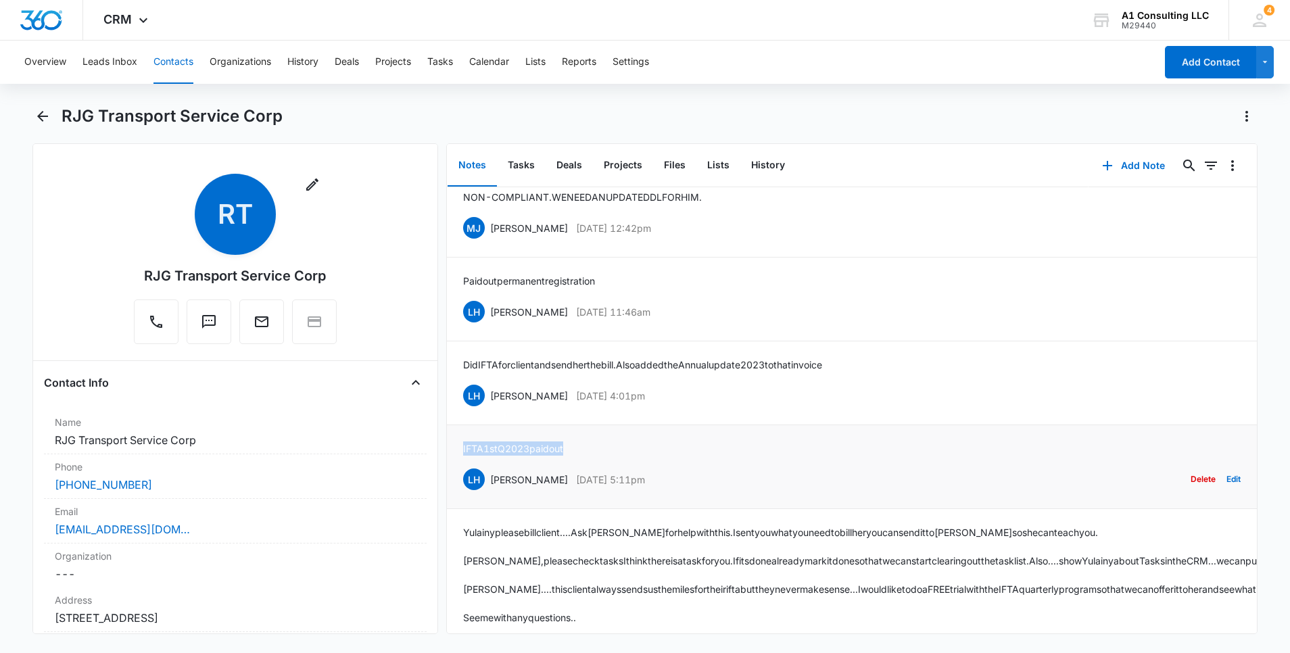
drag, startPoint x: 580, startPoint y: 462, endPoint x: 459, endPoint y: 464, distance: 121.1
click at [459, 464] on li "IFTA 1st Q 2023 paid out LH [PERSON_NAME] [DATE] 5:11pm Delete Edit" at bounding box center [852, 467] width 810 height 84
drag, startPoint x: 596, startPoint y: 416, endPoint x: 491, endPoint y: 419, distance: 104.9
click at [491, 408] on div "LH [PERSON_NAME] [DATE] 4:01pm Delete Edit" at bounding box center [852, 396] width 778 height 26
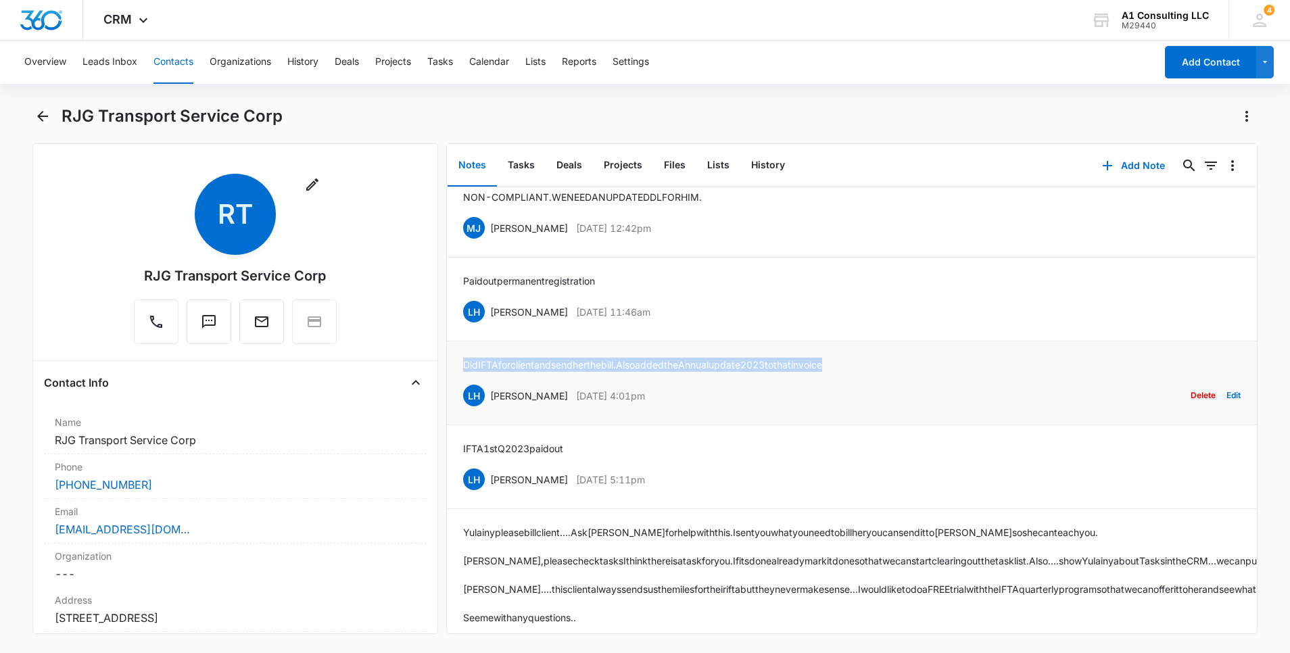
drag, startPoint x: 870, startPoint y: 377, endPoint x: 458, endPoint y: 371, distance: 411.2
click at [458, 371] on li "Did IFTA for client and send her the bill. Also added the Annual update 2023 to…" at bounding box center [852, 383] width 810 height 84
drag, startPoint x: 669, startPoint y: 325, endPoint x: 488, endPoint y: 327, distance: 181.2
click at [488, 325] on div "LH [PERSON_NAME] [DATE] 11:46am Delete Edit" at bounding box center [852, 312] width 778 height 26
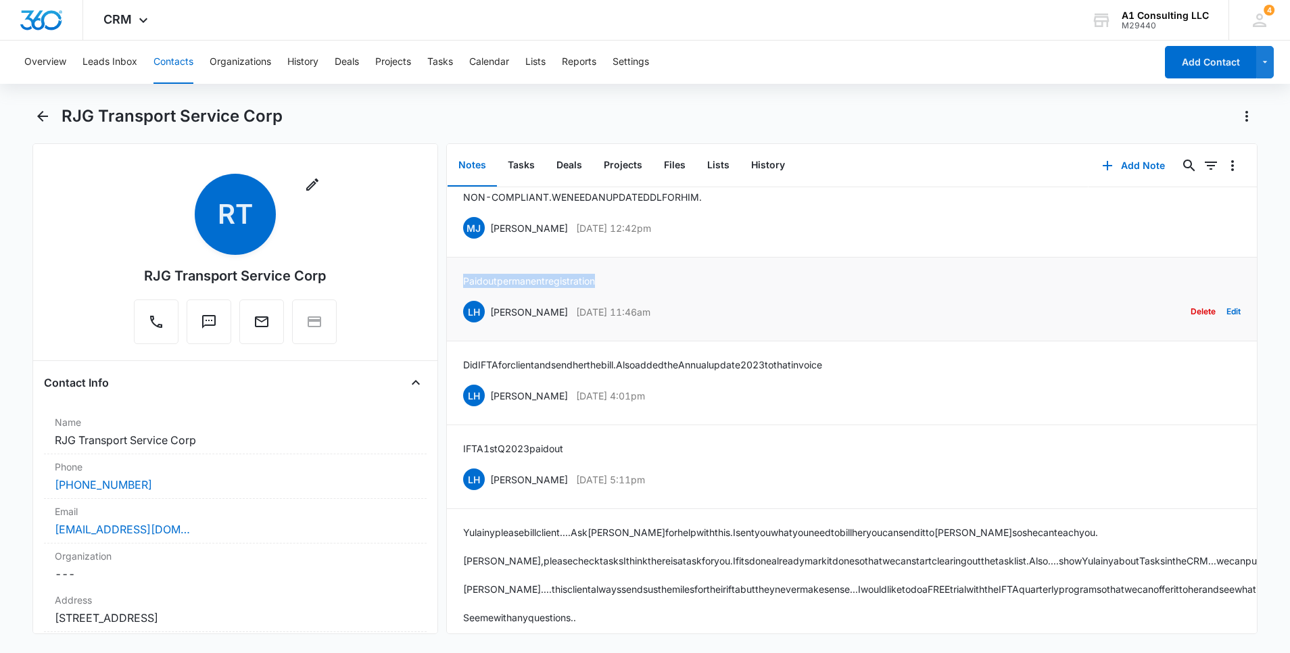
drag, startPoint x: 611, startPoint y: 294, endPoint x: 465, endPoint y: 298, distance: 146.1
click at [465, 298] on div "Paid out permanent registration LH [PERSON_NAME] [DATE] 11:46am Delete Edit" at bounding box center [852, 299] width 778 height 51
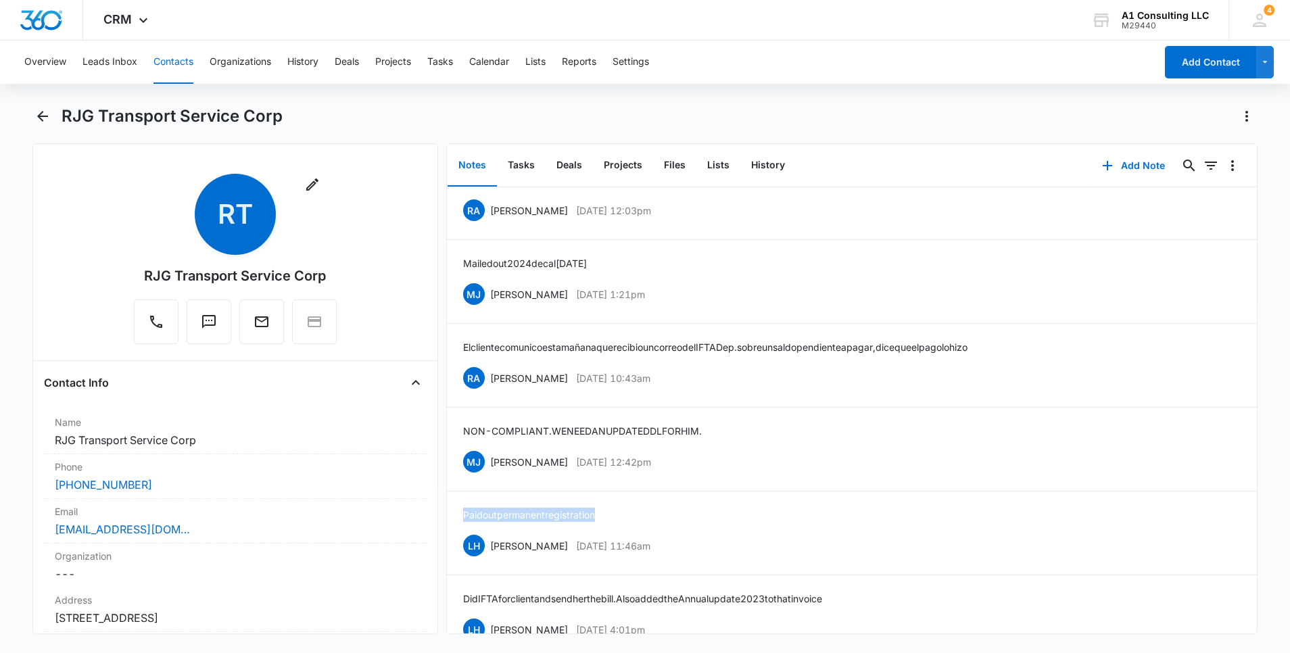
scroll to position [692, 0]
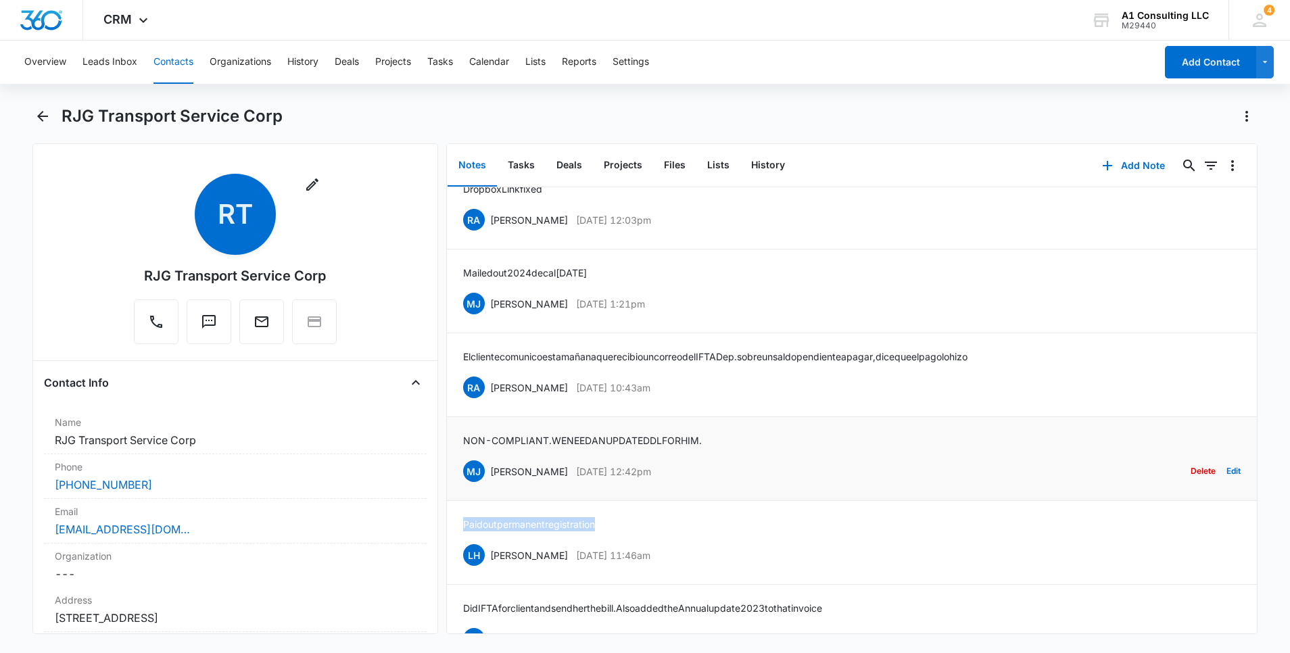
drag, startPoint x: 692, startPoint y: 485, endPoint x: 494, endPoint y: 484, distance: 198.1
click at [494, 484] on div "[PERSON_NAME] [PERSON_NAME] [DATE] 12:42pm Delete Edit" at bounding box center [852, 471] width 778 height 26
drag, startPoint x: 723, startPoint y: 454, endPoint x: 460, endPoint y: 447, distance: 262.5
click at [460, 447] on li "NON- COMPLIANT. WE NEED AN UPDATED DL FOR HIM. [PERSON_NAME] [PERSON_NAME] [DAT…" at bounding box center [852, 459] width 810 height 84
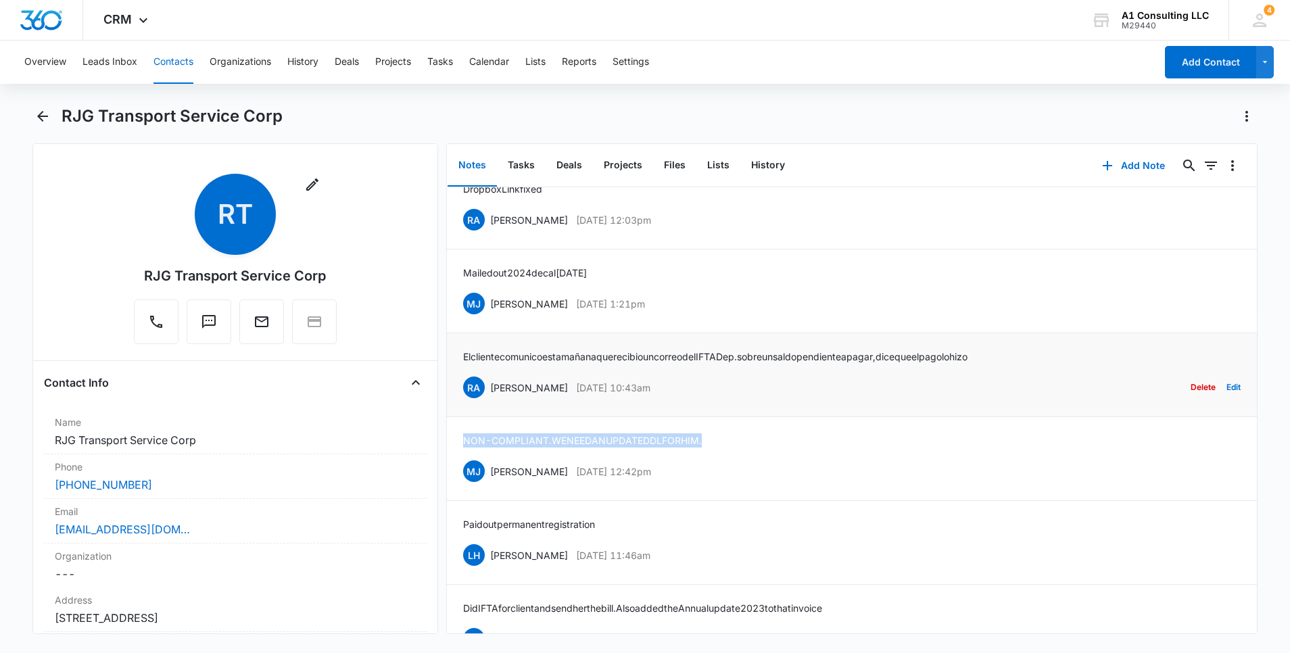
drag, startPoint x: 684, startPoint y: 402, endPoint x: 494, endPoint y: 403, distance: 189.3
click at [494, 400] on div "RA [PERSON_NAME] [DATE] 10:43am Delete Edit" at bounding box center [852, 388] width 778 height 26
click at [494, 395] on p "[PERSON_NAME]" at bounding box center [529, 388] width 78 height 14
drag, startPoint x: 494, startPoint y: 403, endPoint x: 656, endPoint y: 403, distance: 161.6
click at [651, 395] on p "[DATE] 10:43am" at bounding box center [613, 388] width 74 height 14
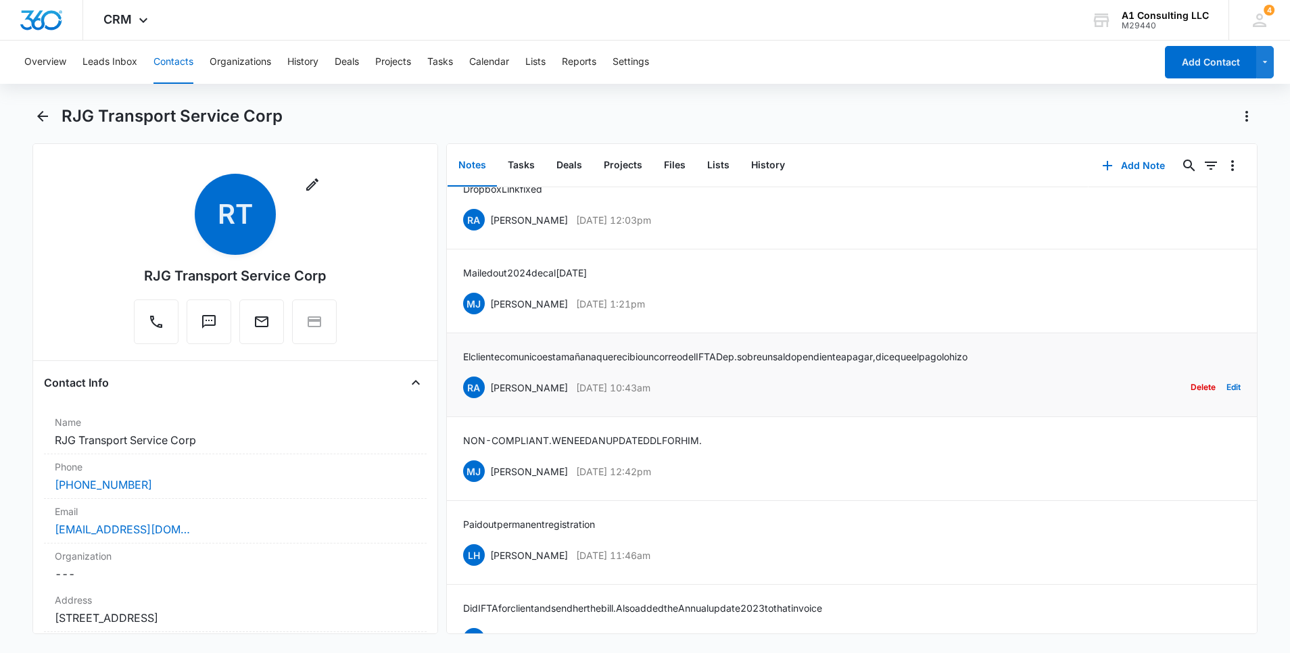
drag, startPoint x: 684, startPoint y: 402, endPoint x: 491, endPoint y: 406, distance: 192.7
click at [491, 400] on div "RA [PERSON_NAME] [DATE] 10:43am Delete Edit" at bounding box center [852, 388] width 778 height 26
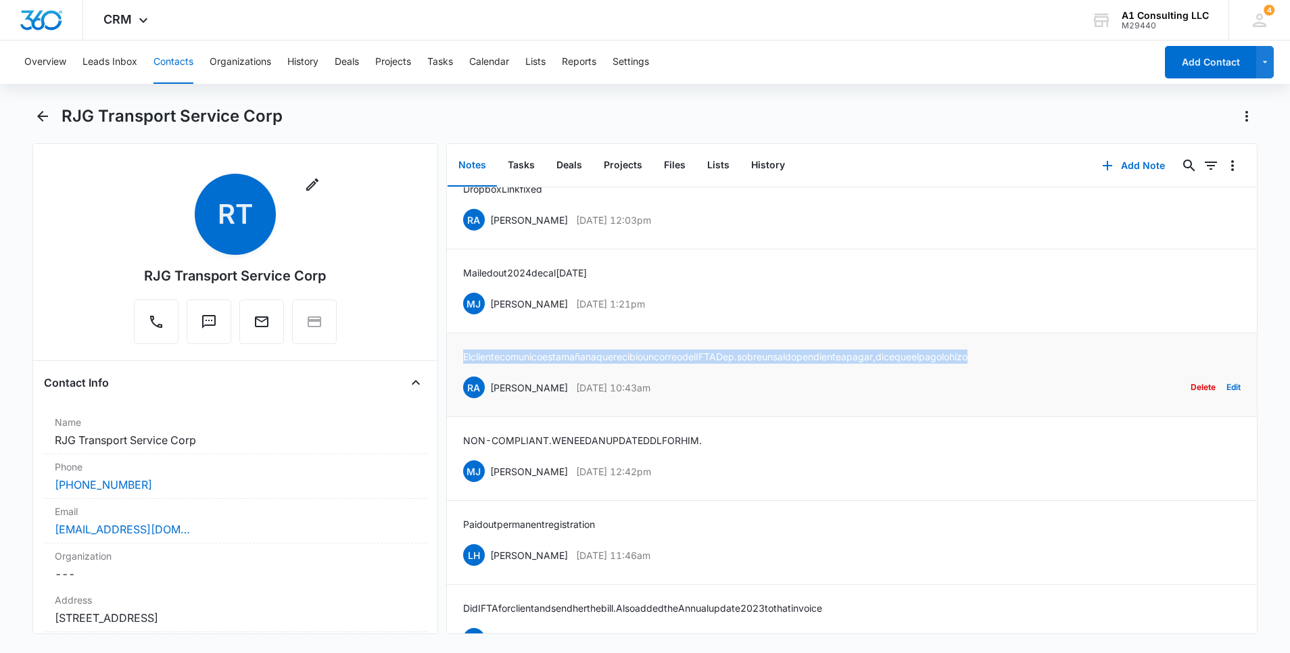
drag, startPoint x: 1033, startPoint y: 369, endPoint x: 461, endPoint y: 365, distance: 571.4
click at [461, 365] on li "El cliente comunico esta mañana que recibio un correo del IFTA Dep. sobre un sa…" at bounding box center [852, 375] width 810 height 84
drag, startPoint x: 701, startPoint y: 322, endPoint x: 491, endPoint y: 322, distance: 209.6
click at [491, 316] on div "[PERSON_NAME] [PERSON_NAME] [DATE] 1:21pm Delete Edit" at bounding box center [852, 304] width 778 height 26
drag, startPoint x: 536, startPoint y: 287, endPoint x: 461, endPoint y: 287, distance: 74.4
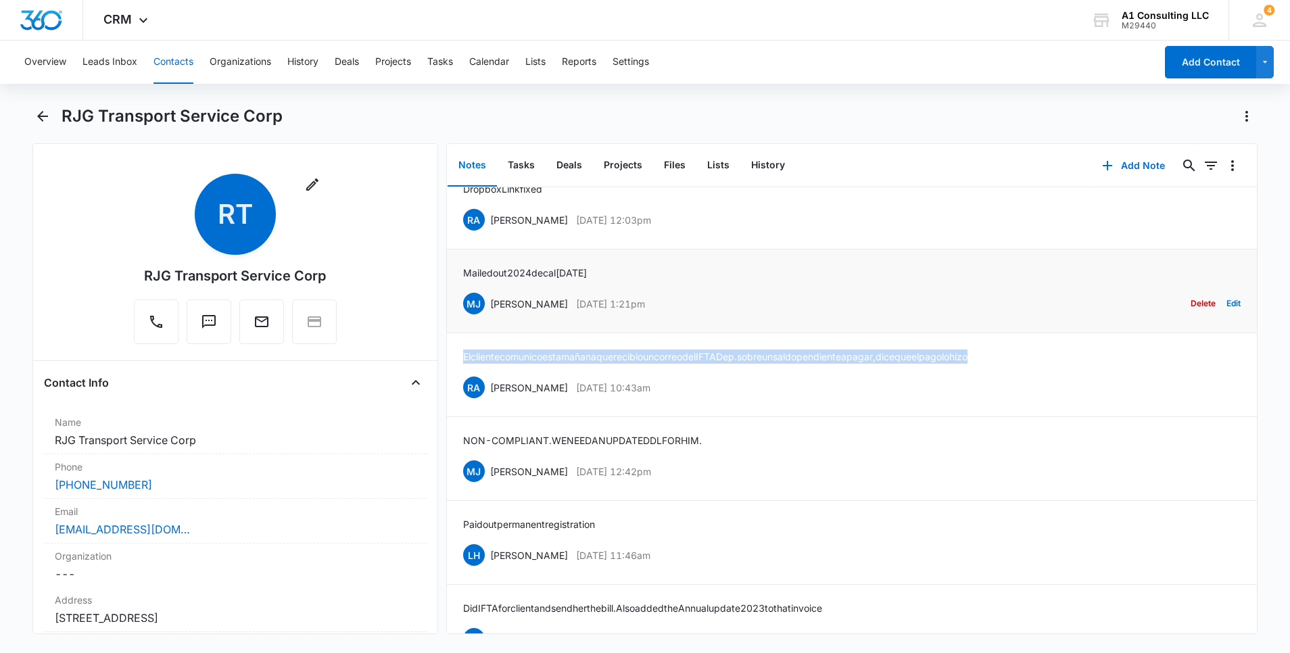
click at [461, 287] on li "Mailed out 2024 decal [DATE] [PERSON_NAME] [PERSON_NAME] [DATE] 1:21pm Delete E…" at bounding box center [852, 292] width 810 height 84
drag, startPoint x: 674, startPoint y: 235, endPoint x: 490, endPoint y: 237, distance: 183.9
click at [490, 233] on div "RA [PERSON_NAME] [DATE] 12:03pm Delete Edit" at bounding box center [852, 220] width 778 height 26
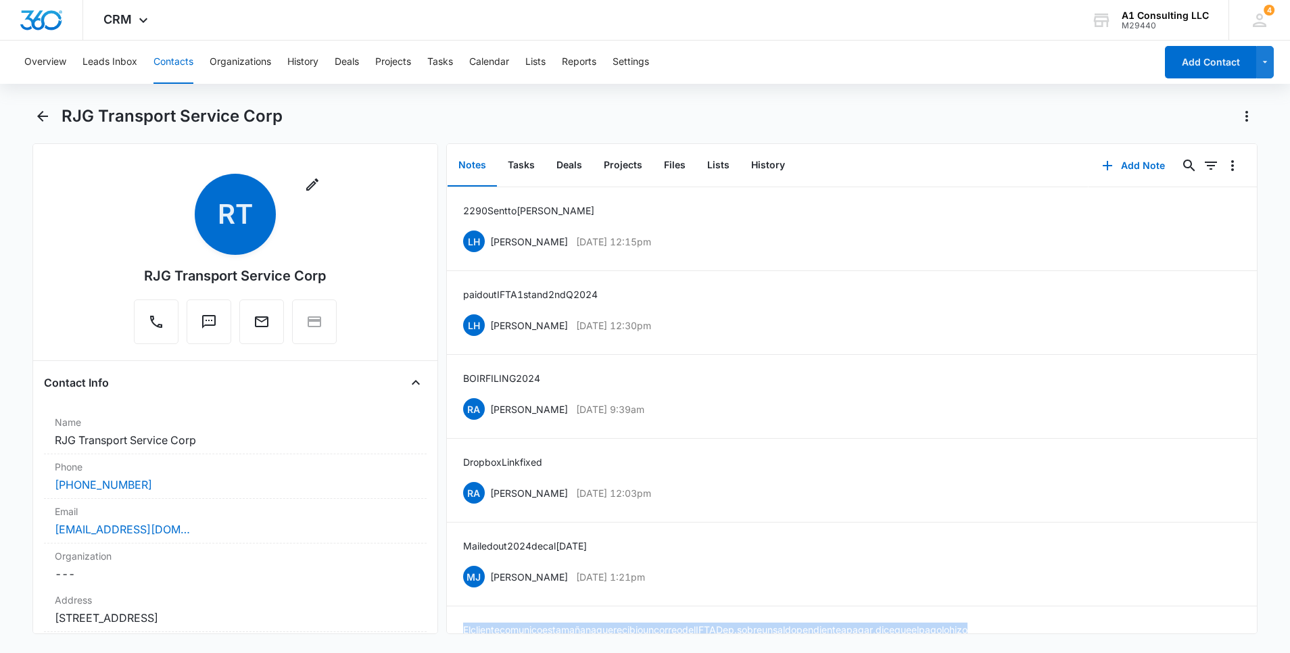
scroll to position [408, 0]
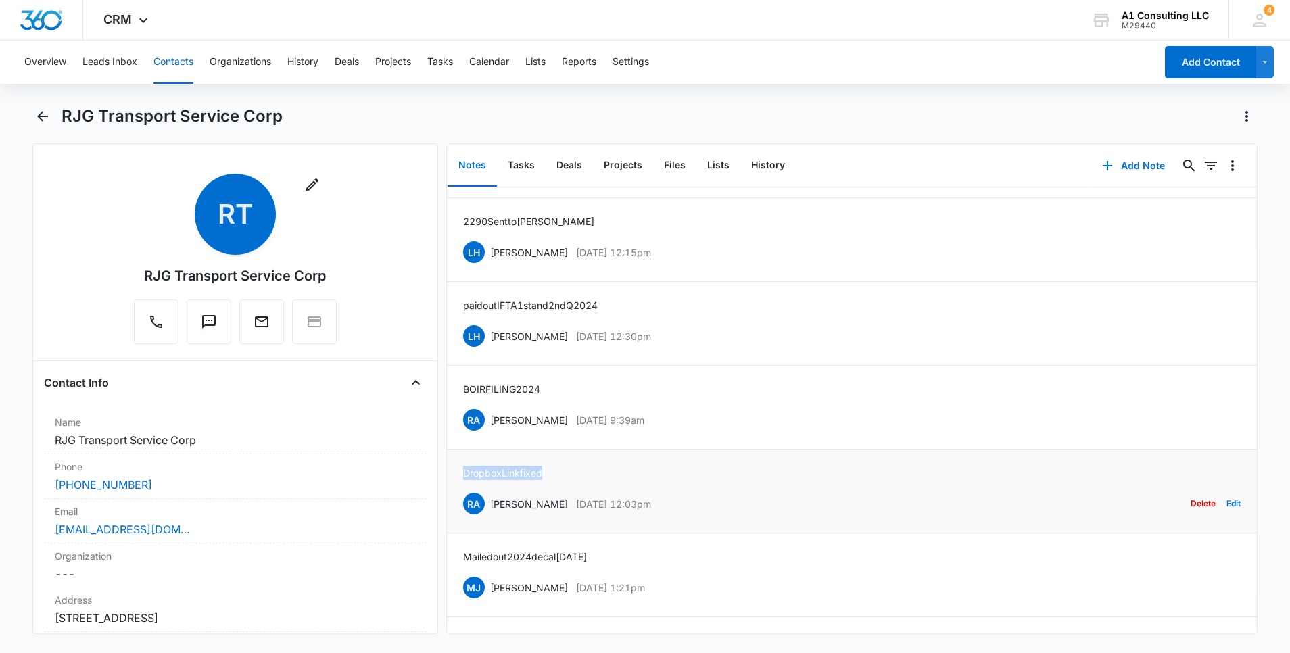
drag, startPoint x: 565, startPoint y: 486, endPoint x: 463, endPoint y: 486, distance: 101.4
click at [463, 486] on div "Dropbox Link fixed RA [PERSON_NAME] [DATE] 12:03pm Delete Edit" at bounding box center [852, 491] width 778 height 51
drag, startPoint x: 675, startPoint y: 431, endPoint x: 490, endPoint y: 432, distance: 185.3
click at [490, 432] on div "RA [PERSON_NAME] [DATE] 9:39am Delete Edit" at bounding box center [852, 420] width 778 height 26
drag, startPoint x: 554, startPoint y: 402, endPoint x: 461, endPoint y: 402, distance: 92.6
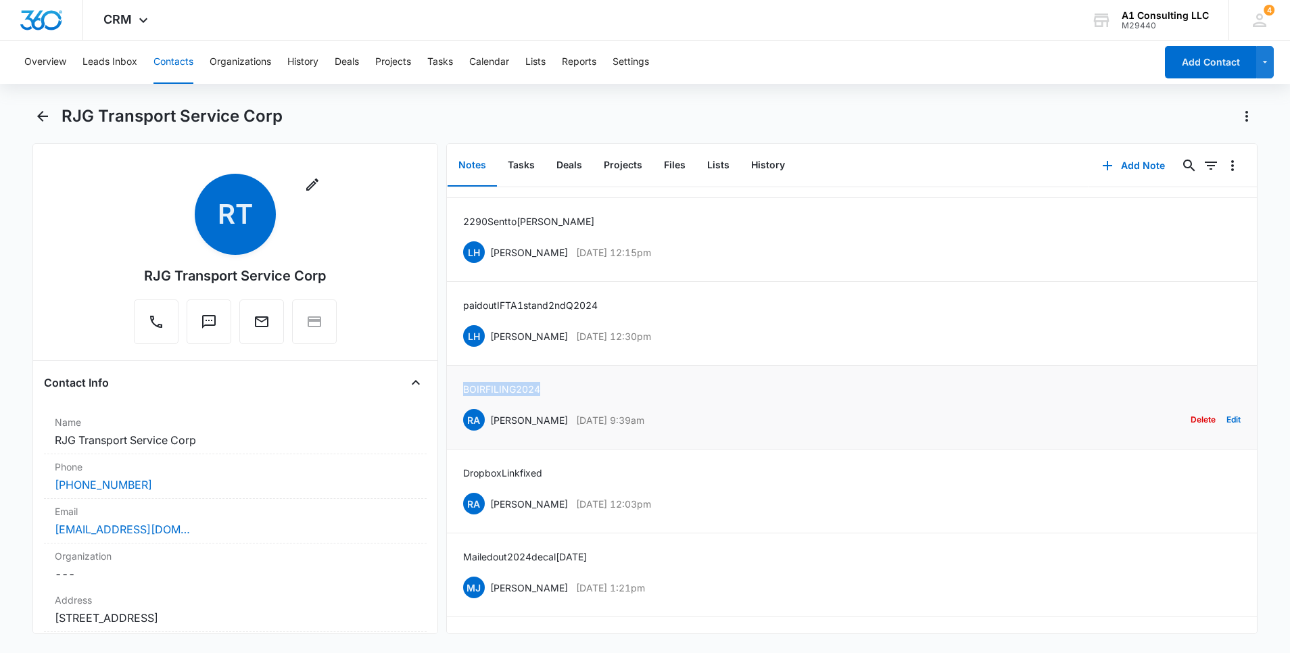
click at [461, 402] on li "BOIR FILING 2024 RA [PERSON_NAME] [DATE] 9:39am Delete Edit" at bounding box center [852, 408] width 810 height 84
drag, startPoint x: 673, startPoint y: 345, endPoint x: 488, endPoint y: 360, distance: 186.6
click at [488, 349] on div "LH [PERSON_NAME] [DATE] 12:30pm Delete Edit" at bounding box center [852, 336] width 778 height 26
drag, startPoint x: 561, startPoint y: 318, endPoint x: 463, endPoint y: 323, distance: 98.8
click at [463, 323] on div "paid out IFTA 1st and 2nd Q 2024 LH [PERSON_NAME] [DATE] 12:30pm Delete Edit" at bounding box center [852, 323] width 778 height 51
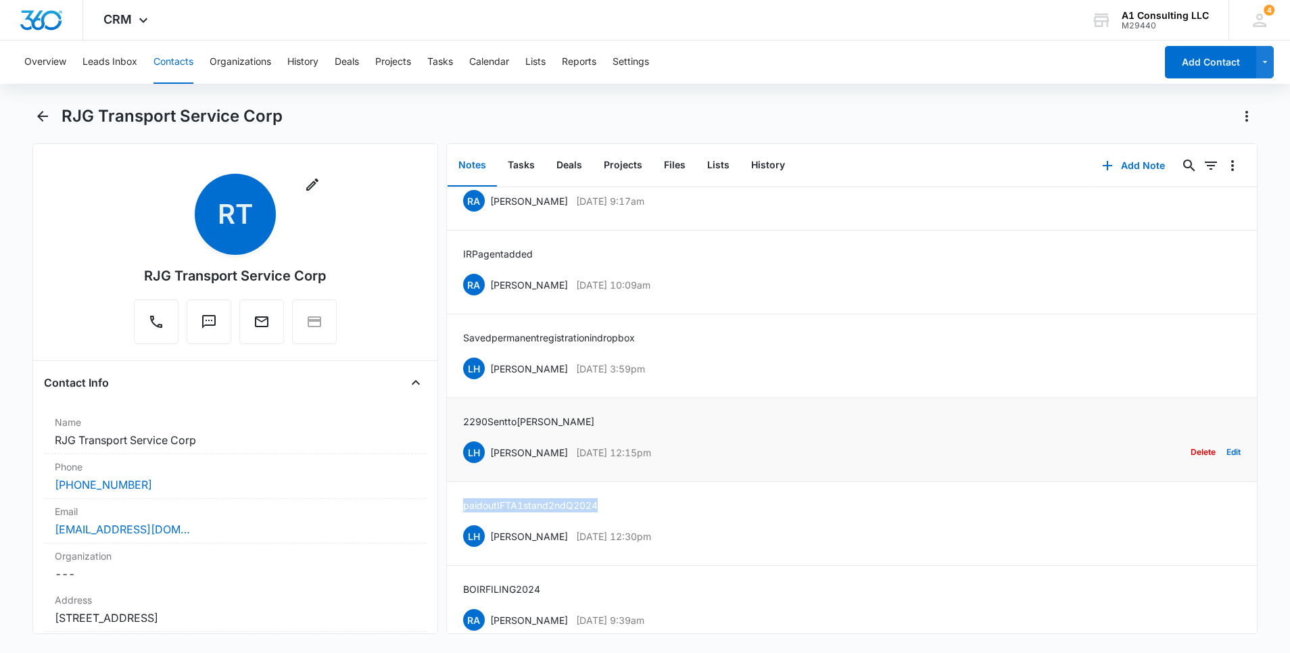
scroll to position [206, 0]
drag, startPoint x: 662, startPoint y: 471, endPoint x: 486, endPoint y: 467, distance: 175.9
click at [486, 467] on div "LH [PERSON_NAME] [DATE] 12:15pm Delete Edit" at bounding box center [852, 455] width 778 height 26
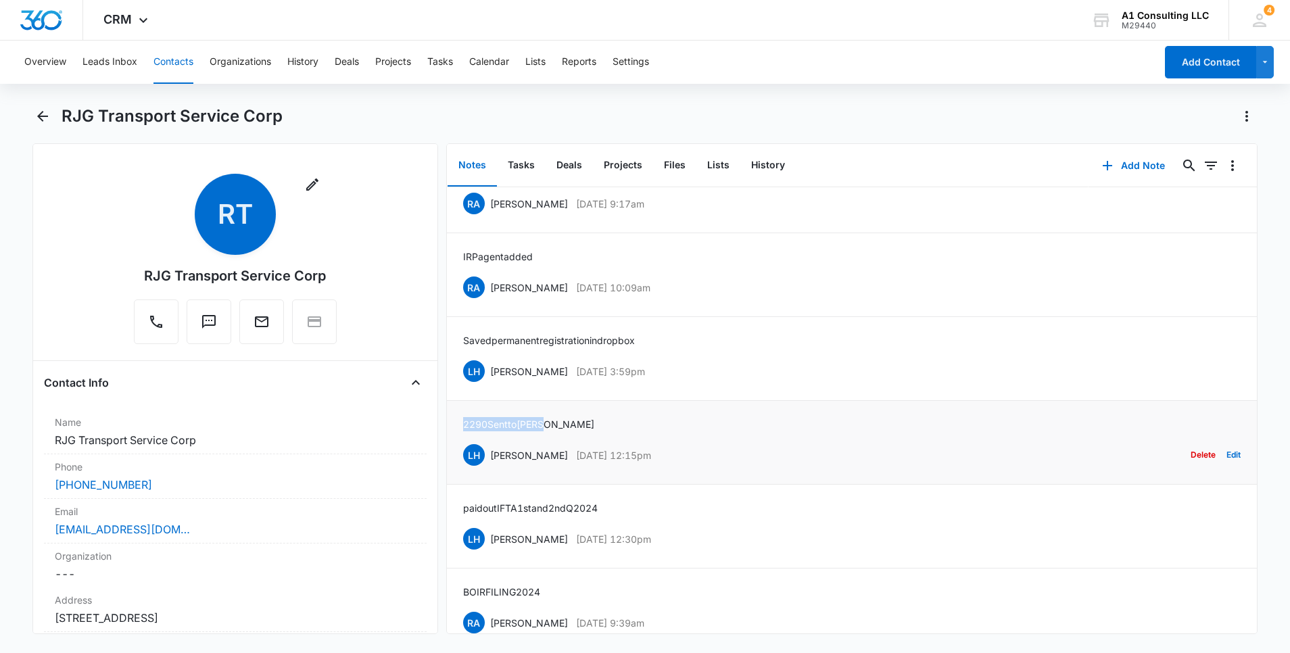
drag, startPoint x: 559, startPoint y: 441, endPoint x: 461, endPoint y: 439, distance: 97.4
click at [461, 439] on li "2290 Sent to [PERSON_NAME] [PERSON_NAME] [DATE] 12:15pm Delete Edit" at bounding box center [852, 443] width 810 height 84
drag, startPoint x: 665, startPoint y: 387, endPoint x: 489, endPoint y: 391, distance: 175.9
click at [489, 384] on div "LH [PERSON_NAME] [DATE] 3:59pm Delete Edit" at bounding box center [852, 371] width 778 height 26
drag, startPoint x: 655, startPoint y: 354, endPoint x: 454, endPoint y: 356, distance: 200.8
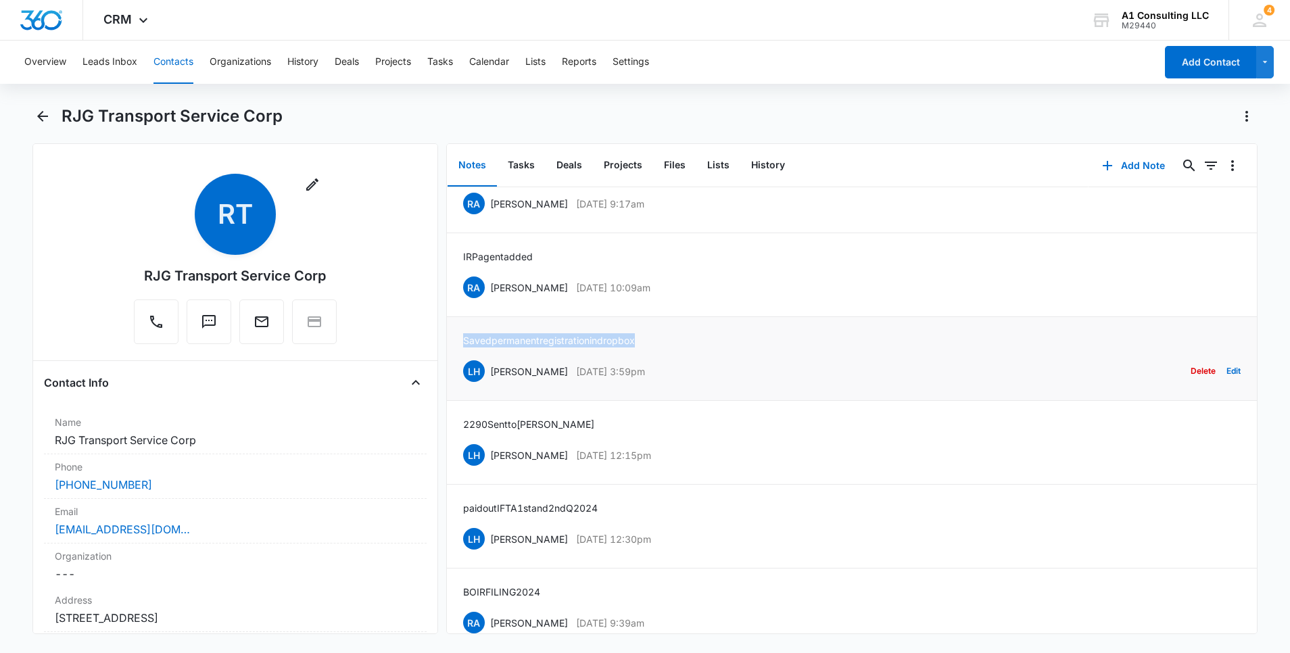
click at [454, 356] on li "Saved permanent registration in dropbox LH [PERSON_NAME] [DATE] 3:59pm Delete E…" at bounding box center [852, 359] width 810 height 84
drag, startPoint x: 671, startPoint y: 296, endPoint x: 489, endPoint y: 295, distance: 181.9
click at [489, 295] on div "RA [PERSON_NAME] [DATE] 10:09am Delete Edit" at bounding box center [852, 288] width 778 height 26
drag, startPoint x: 546, startPoint y: 269, endPoint x: 447, endPoint y: 269, distance: 98.7
click at [447, 269] on li "IRP agent added RA [PERSON_NAME] [DATE] 10:09am Delete Edit" at bounding box center [852, 275] width 810 height 84
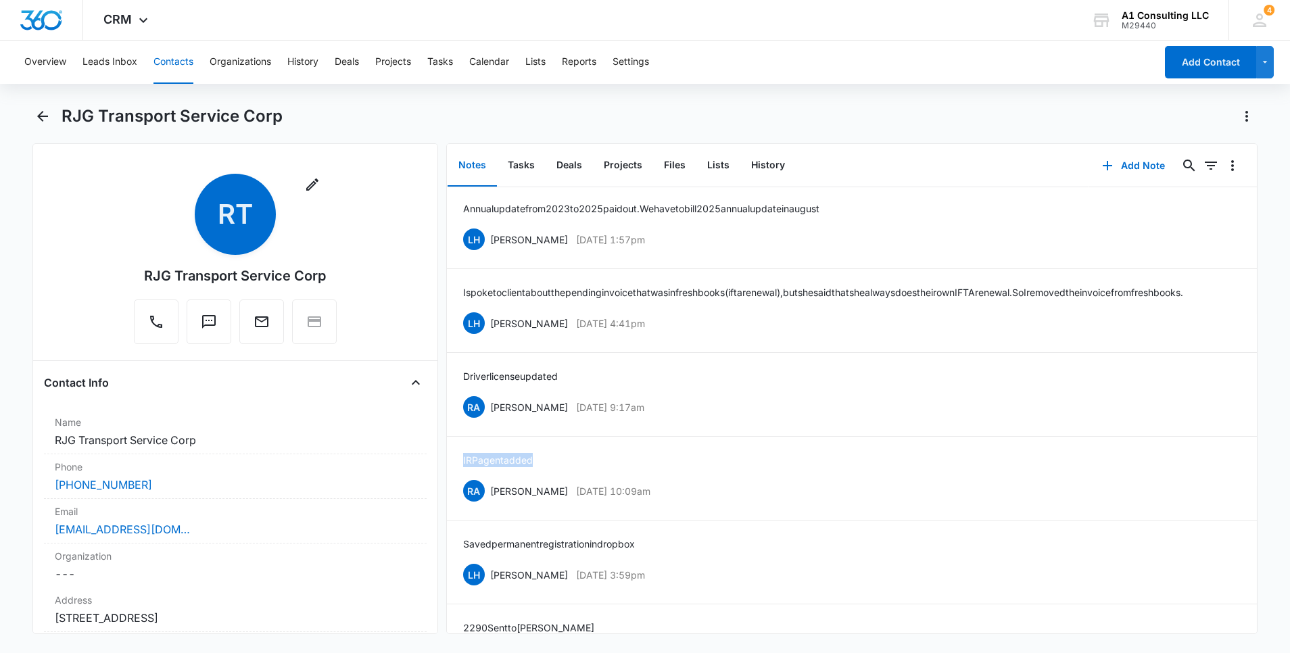
scroll to position [0, 0]
drag, startPoint x: 541, startPoint y: 411, endPoint x: 493, endPoint y: 407, distance: 48.2
click at [493, 407] on div "Driver license updated RA [PERSON_NAME] [DATE] 9:17am Delete Edit" at bounding box center [852, 396] width 778 height 51
drag, startPoint x: 569, startPoint y: 390, endPoint x: 460, endPoint y: 389, distance: 108.9
click at [460, 389] on li "Driver license updated RA [PERSON_NAME] [DATE] 9:17am Delete Edit" at bounding box center [852, 397] width 810 height 84
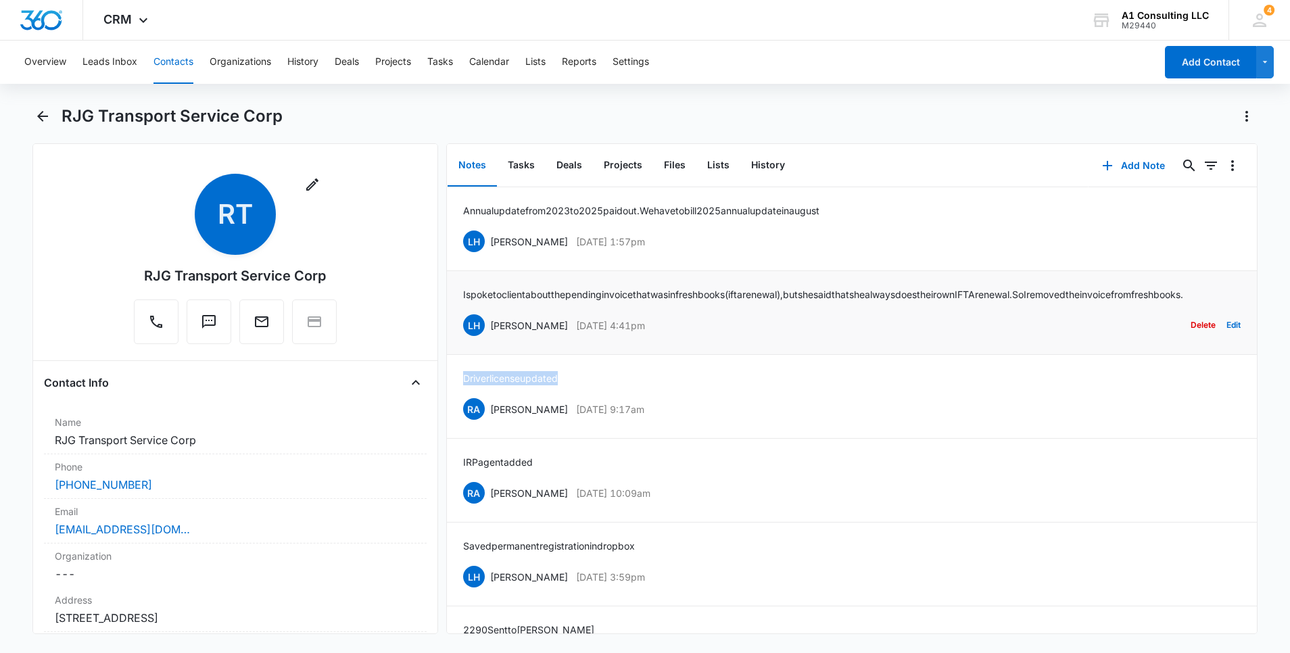
drag, startPoint x: 680, startPoint y: 339, endPoint x: 489, endPoint y: 346, distance: 190.8
click at [489, 338] on div "LH [PERSON_NAME] [DATE] 4:41pm Delete Edit" at bounding box center [852, 325] width 778 height 26
drag, startPoint x: 573, startPoint y: 392, endPoint x: 459, endPoint y: 394, distance: 114.3
click at [459, 394] on li "Driver license updated RA [PERSON_NAME] [DATE] 9:17am Delete Edit" at bounding box center [852, 397] width 810 height 84
drag, startPoint x: 683, startPoint y: 346, endPoint x: 488, endPoint y: 346, distance: 195.4
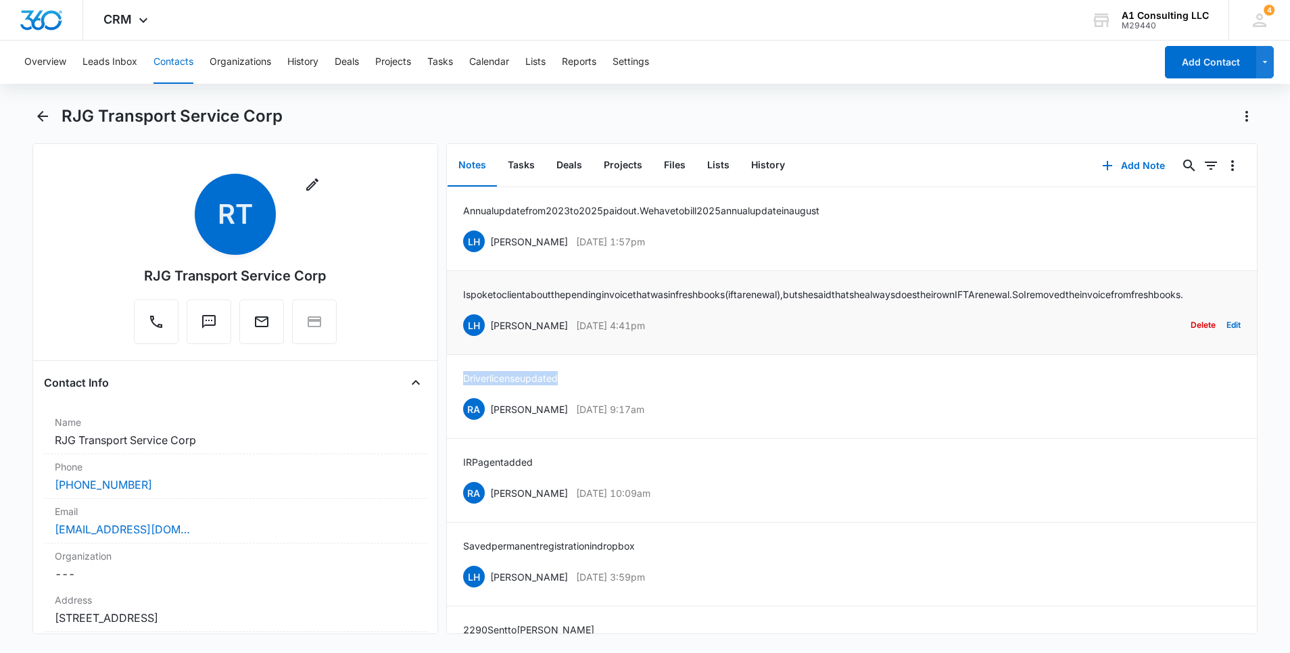
click at [488, 338] on div "LH [PERSON_NAME] [DATE] 4:41pm Delete Edit" at bounding box center [852, 325] width 778 height 26
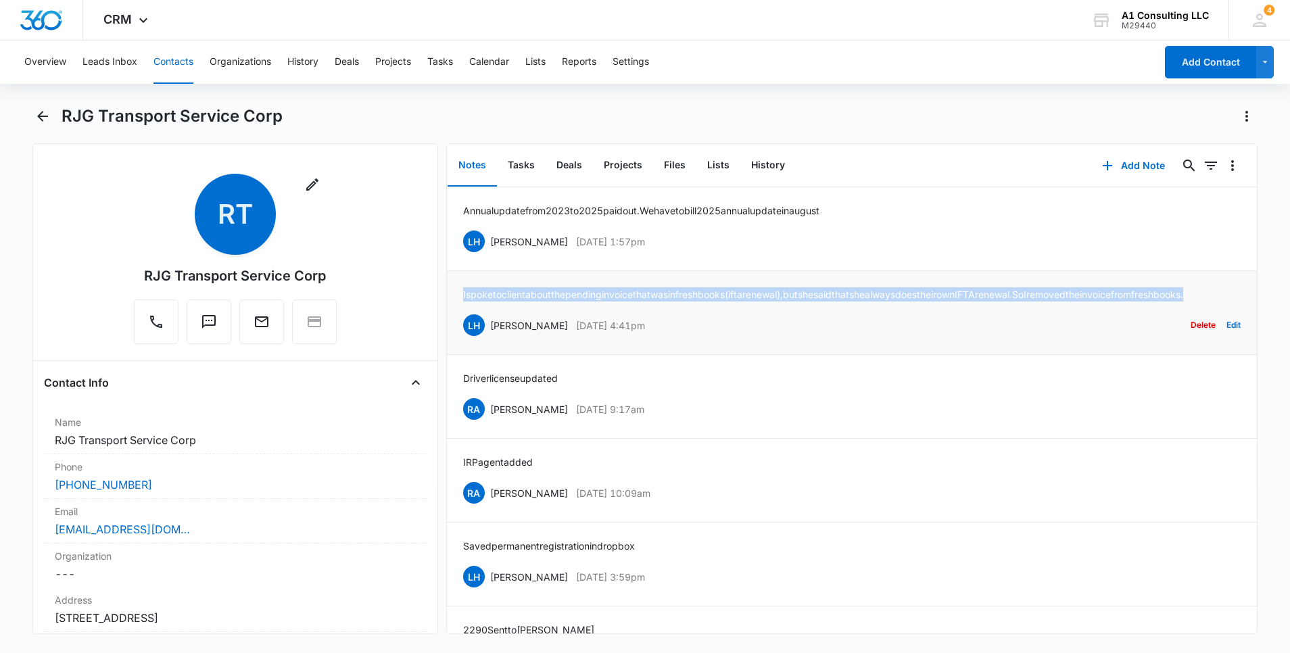
drag, startPoint x: 521, startPoint y: 312, endPoint x: 460, endPoint y: 289, distance: 65.7
click at [460, 289] on li "I spoke to client about the pending invoice that was in freshbooks (ifta renewa…" at bounding box center [852, 313] width 810 height 84
drag, startPoint x: 661, startPoint y: 241, endPoint x: 491, endPoint y: 241, distance: 170.4
click at [491, 241] on div "LH [PERSON_NAME] [DATE] 1:57pm Delete Edit" at bounding box center [852, 242] width 778 height 26
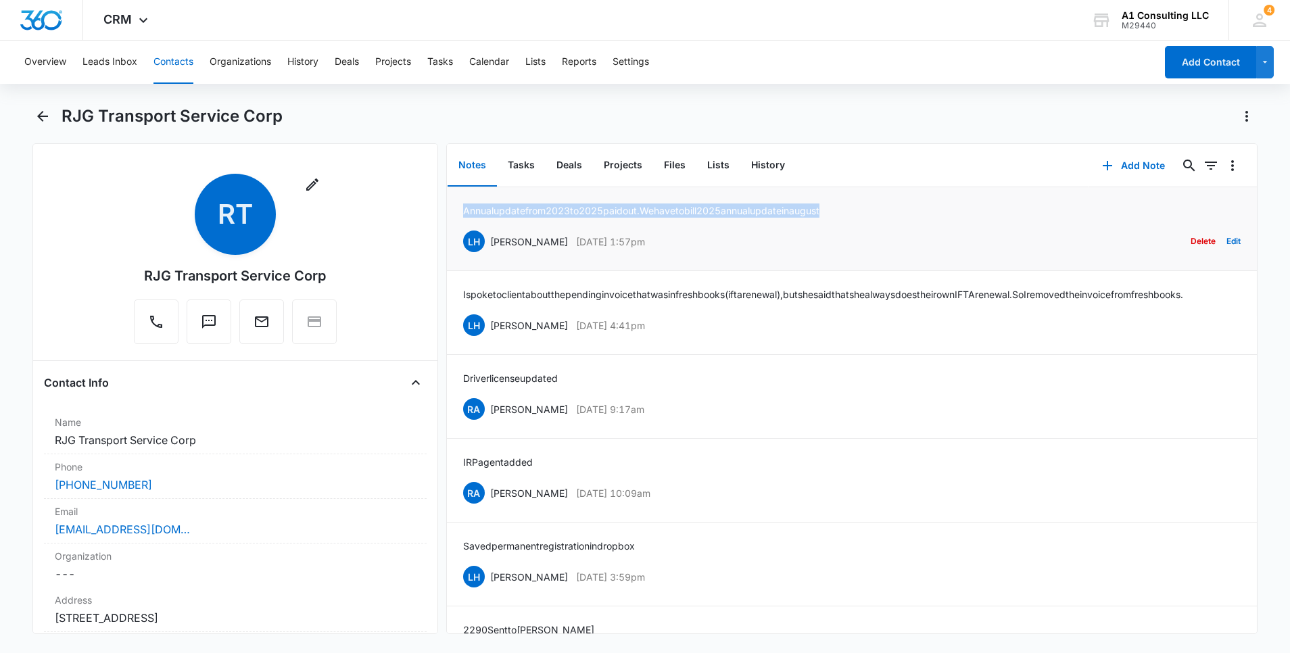
drag, startPoint x: 864, startPoint y: 206, endPoint x: 464, endPoint y: 207, distance: 399.6
click at [464, 207] on div "Annual update from [DATE] to [DATE] paid out. We have to bill 2025 annual updat…" at bounding box center [852, 229] width 778 height 51
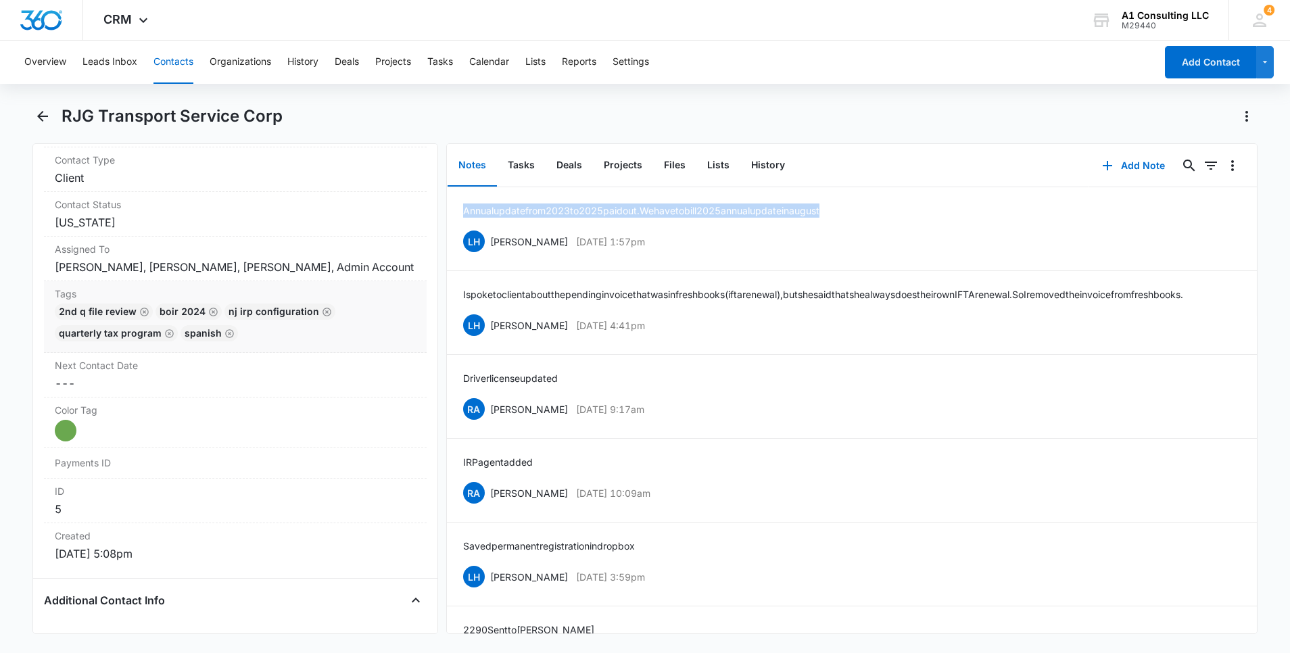
scroll to position [615, 0]
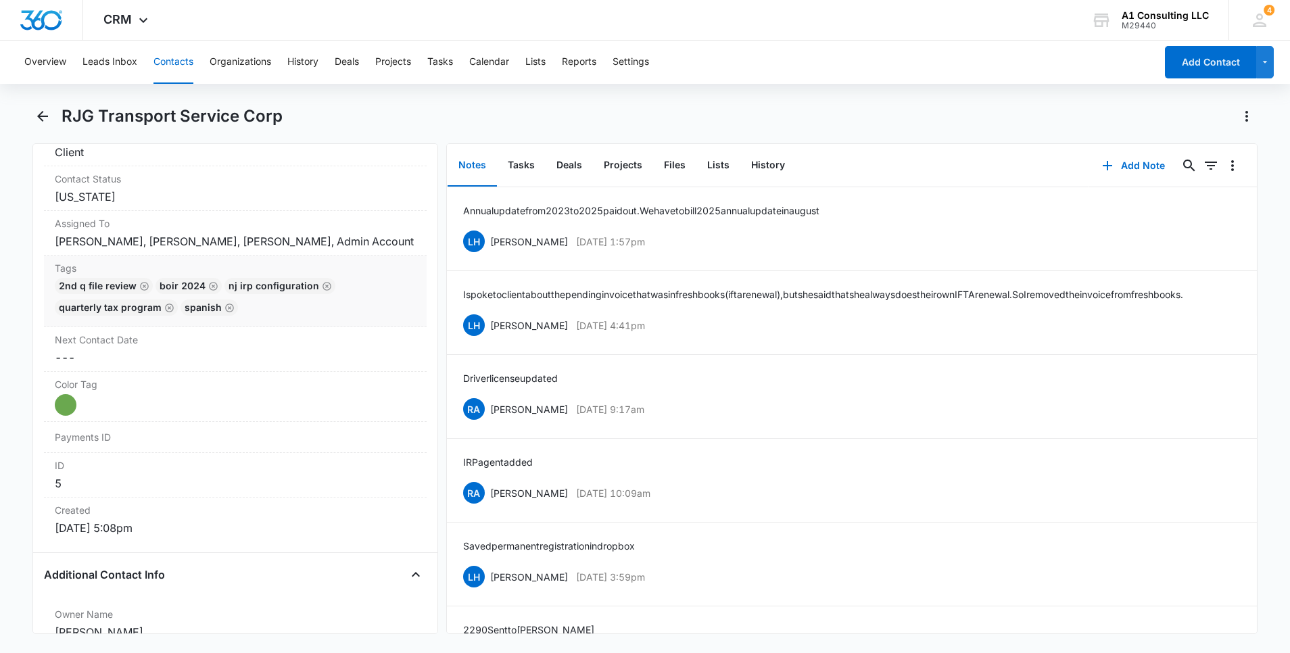
click at [331, 321] on div "2nd Q File Review BOIR 2024 NJ IRP CONFIGURATION Quarterly Tax Program Spanish" at bounding box center [235, 299] width 361 height 43
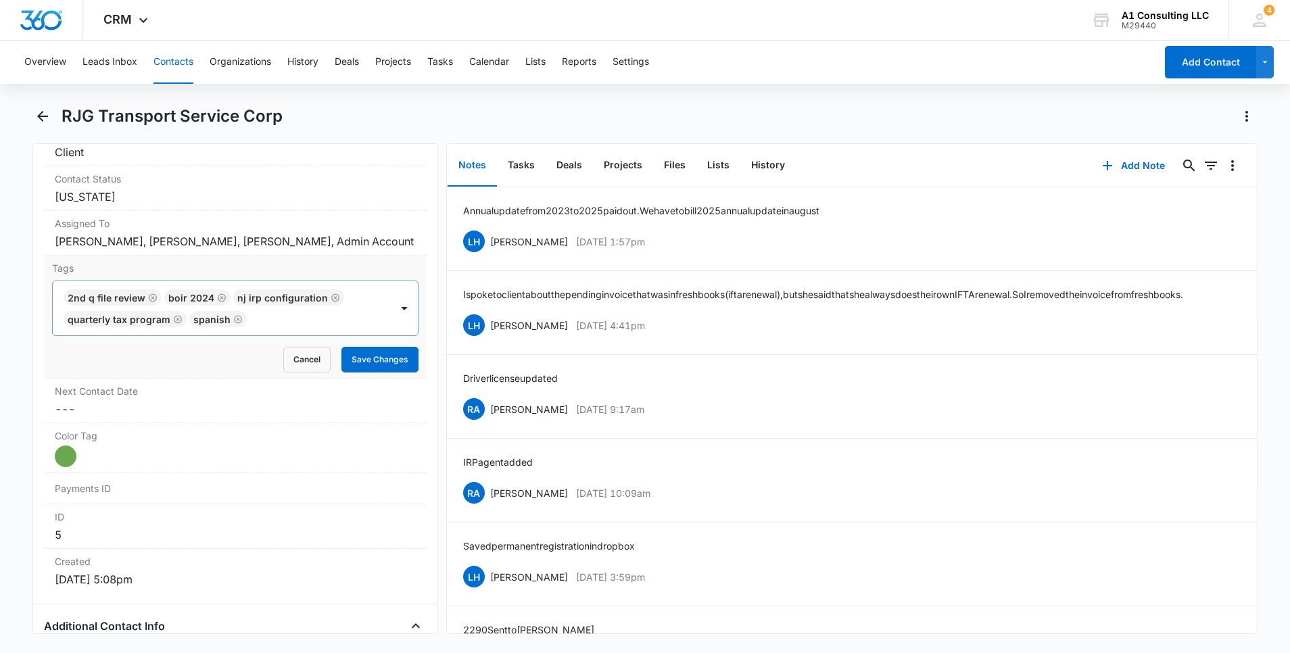
click at [300, 329] on div at bounding box center [320, 319] width 139 height 19
type input "c"
type input "gh"
click at [108, 400] on p "GHL Conversion" at bounding box center [103, 392] width 71 height 14
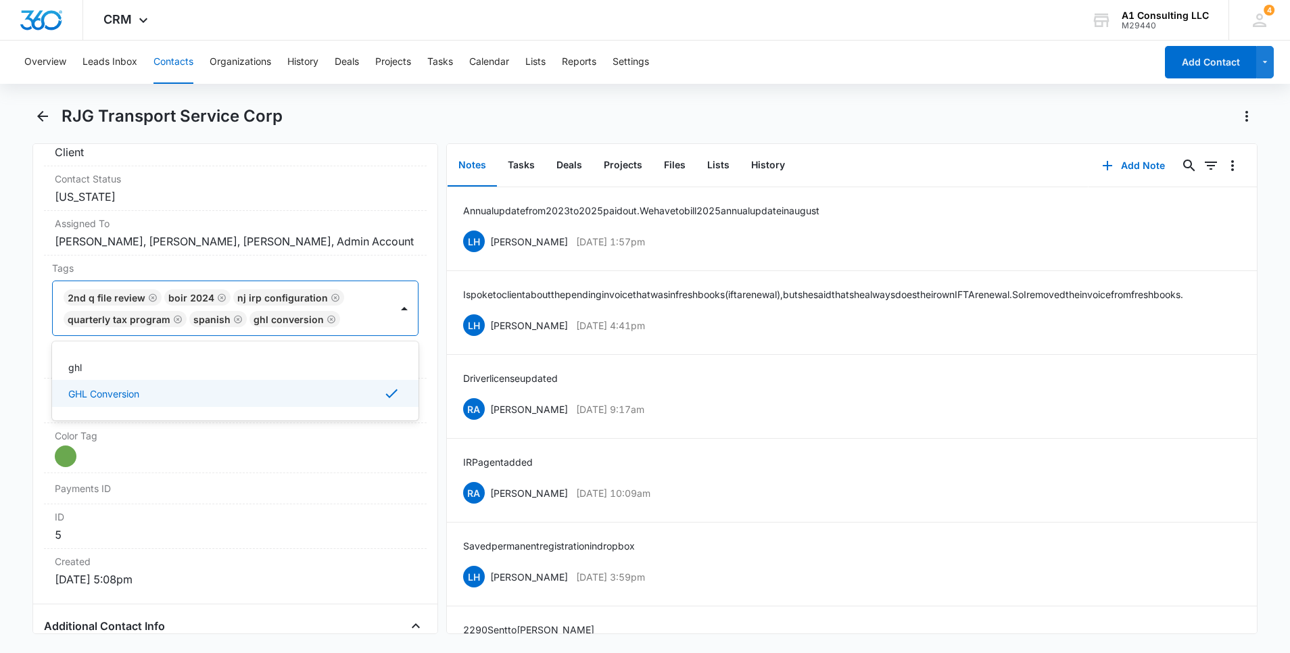
click at [0, 406] on html "CRM Apps Websites Forms CRM Email Social Content Ads Intelligence Files Brand S…" at bounding box center [645, 326] width 1290 height 653
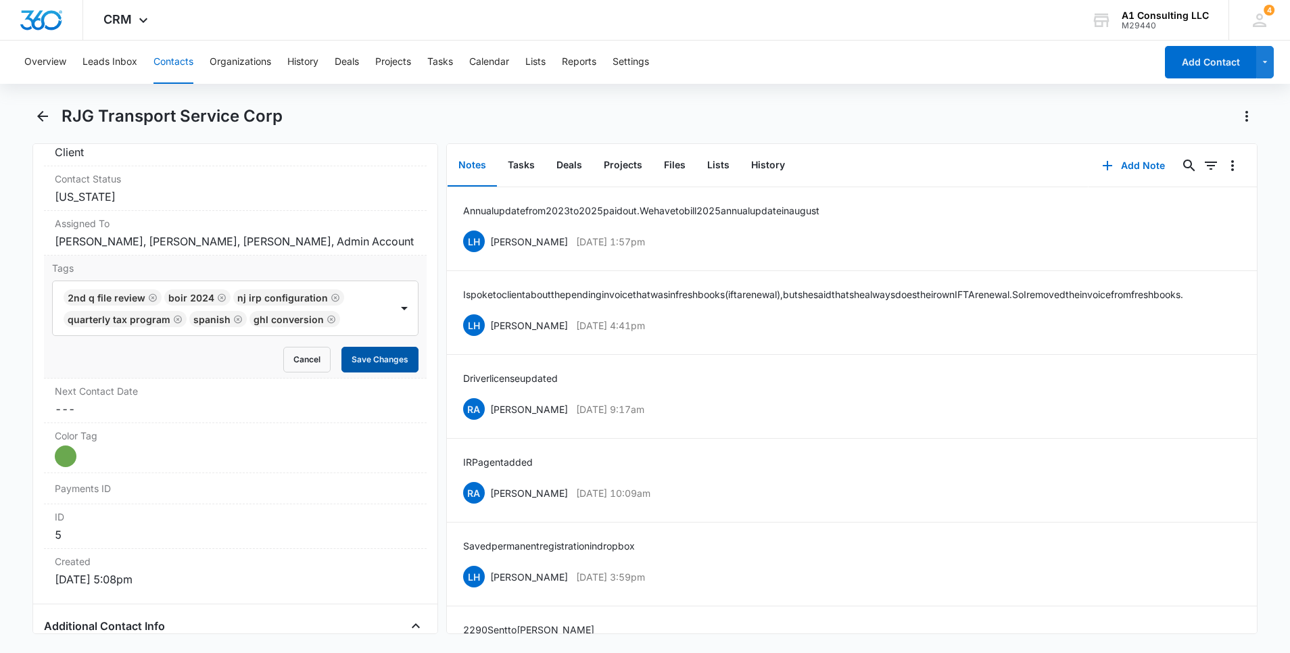
click at [385, 370] on button "Save Changes" at bounding box center [379, 360] width 77 height 26
